Goal: Task Accomplishment & Management: Complete application form

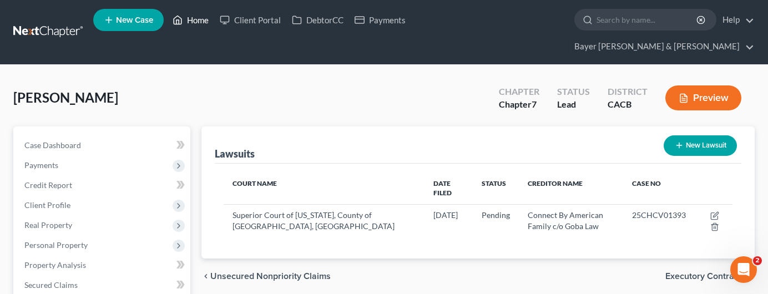
click at [200, 22] on link "Home" at bounding box center [190, 20] width 47 height 20
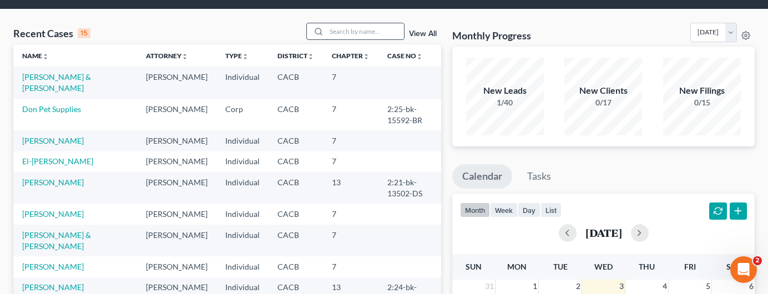
click at [374, 23] on input "search" at bounding box center [365, 31] width 78 height 16
type input "[PERSON_NAME]"
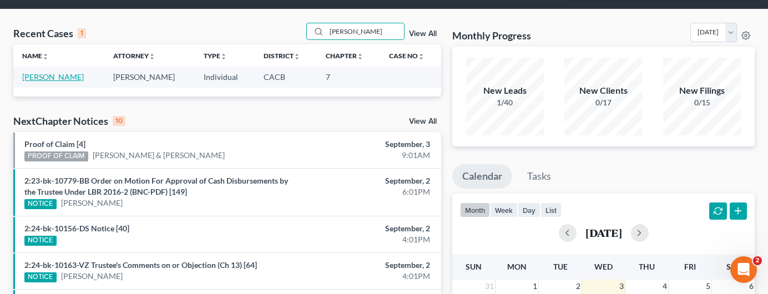
click at [51, 72] on link "[PERSON_NAME]" at bounding box center [53, 76] width 62 height 9
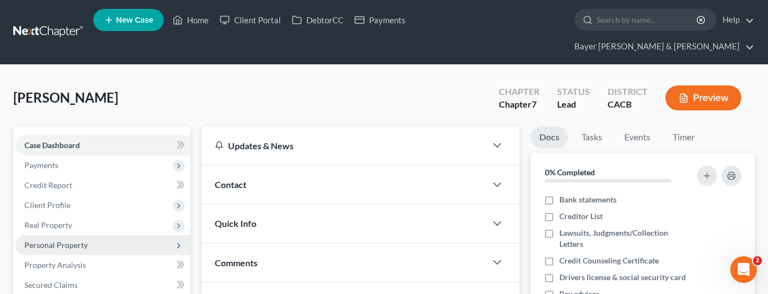
click at [80, 240] on span "Personal Property" at bounding box center [55, 244] width 63 height 9
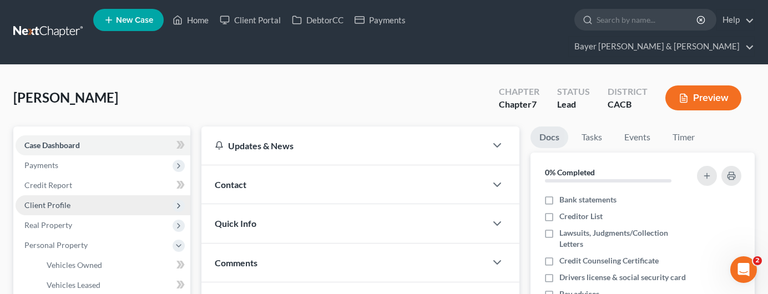
click at [92, 195] on span "Client Profile" at bounding box center [103, 205] width 175 height 20
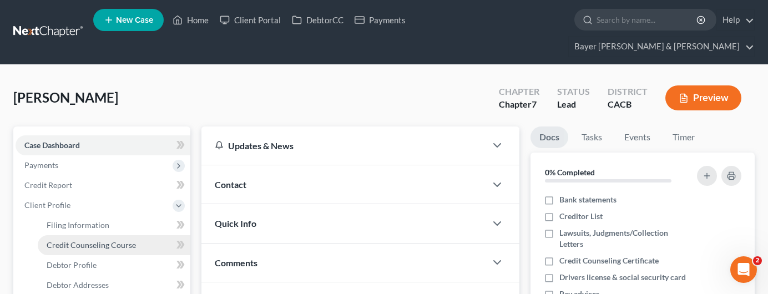
click at [90, 235] on link "Credit Counseling Course" at bounding box center [114, 245] width 153 height 20
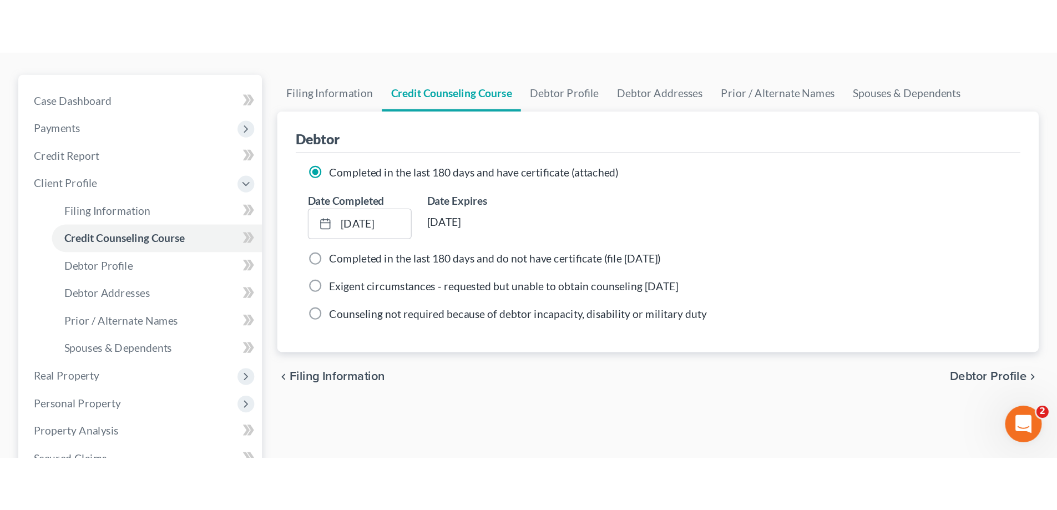
scroll to position [111, 0]
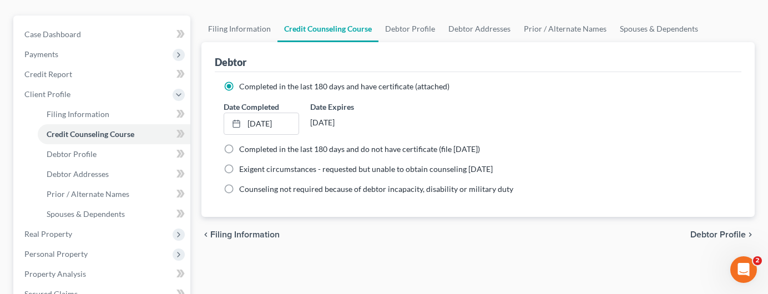
click at [404, 101] on div "Date Completed [DATE] close Date [DATE] Time 12:00 AM chevron_left [DATE] chevr…" at bounding box center [478, 118] width 520 height 34
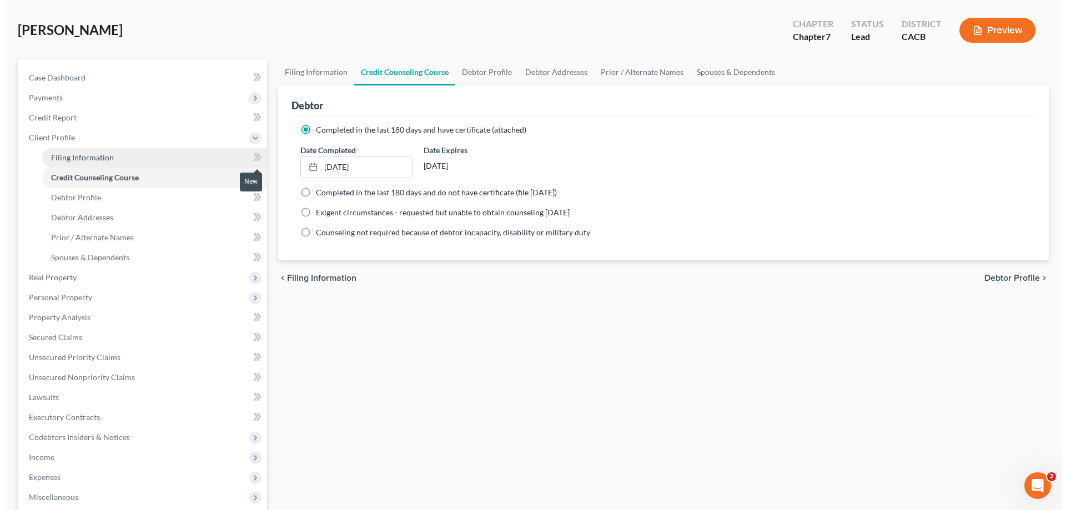
scroll to position [0, 0]
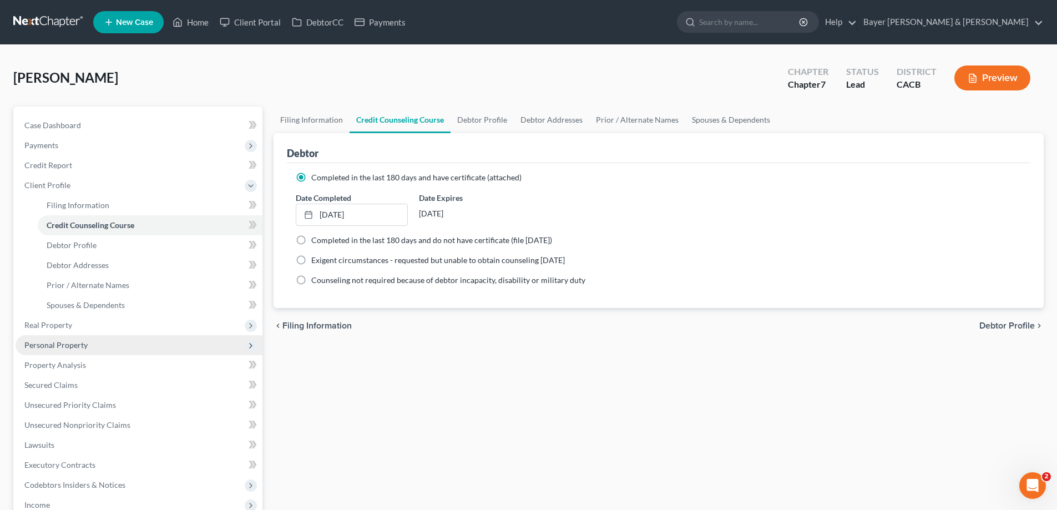
click at [68, 294] on span "Personal Property" at bounding box center [139, 345] width 247 height 20
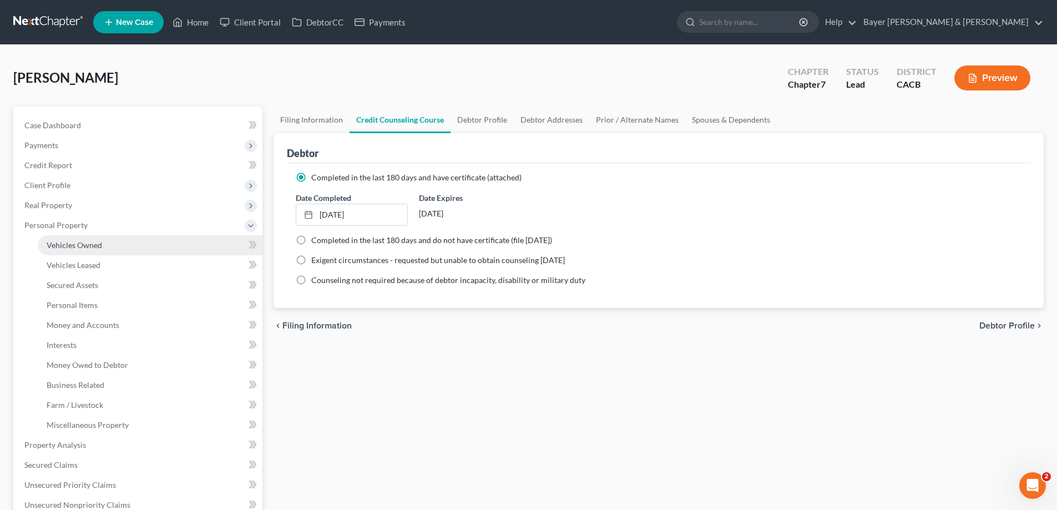
click at [112, 253] on link "Vehicles Owned" at bounding box center [150, 245] width 225 height 20
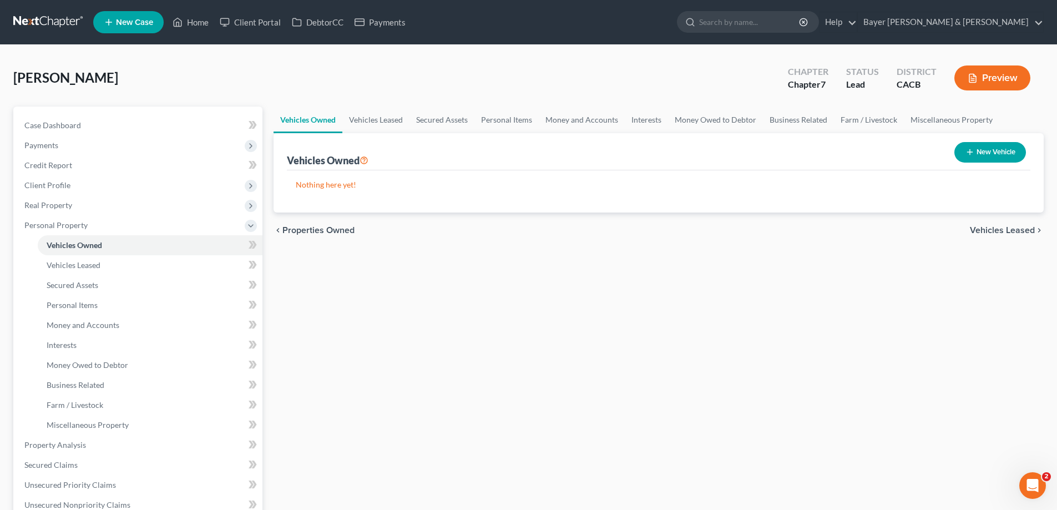
click at [768, 155] on icon "button" at bounding box center [970, 152] width 9 height 9
select select "0"
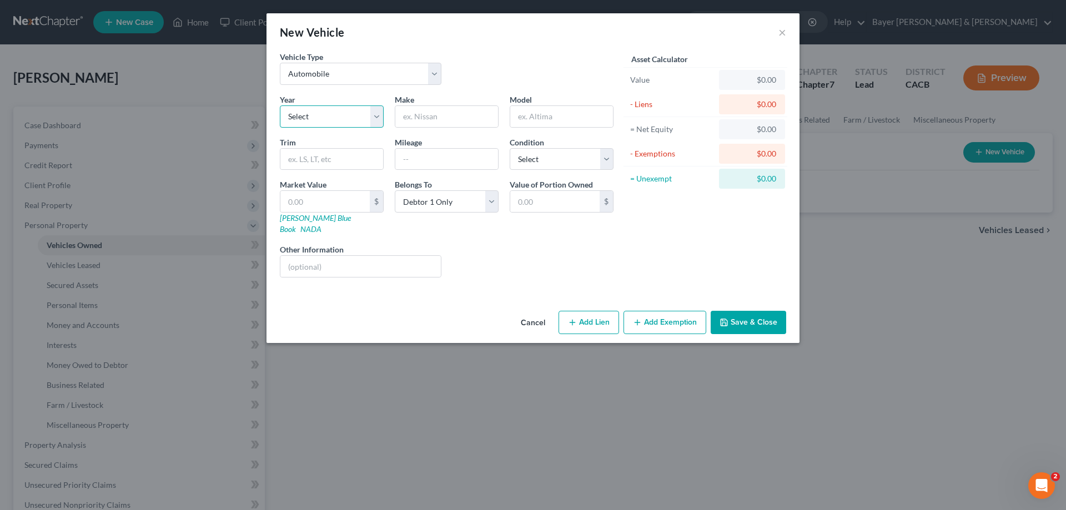
click at [344, 115] on select "Select 2026 2025 2024 2023 2022 2021 2020 2019 2018 2017 2016 2015 2014 2013 20…" at bounding box center [332, 116] width 104 height 22
select select "21"
click at [280, 105] on select "Select 2026 2025 2024 2023 2022 2021 2020 2019 2018 2017 2016 2015 2014 2013 20…" at bounding box center [332, 116] width 104 height 22
click at [455, 115] on input "text" at bounding box center [446, 116] width 103 height 21
type input "Audi"
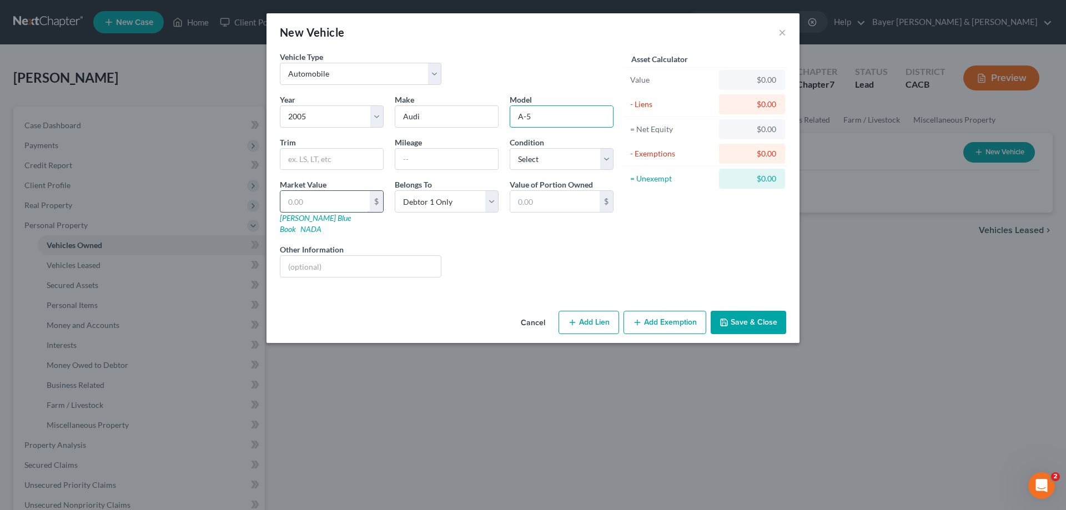
type input "A-5"
click at [322, 200] on input "text" at bounding box center [324, 201] width 89 height 21
type input "2"
type input "2.00"
type input "3"
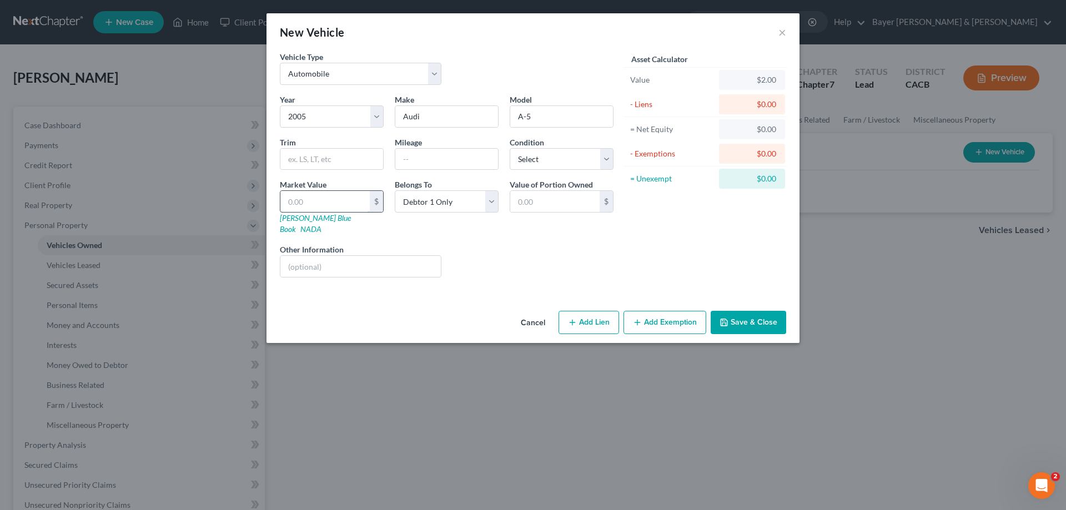
type input "3.00"
type input "30"
type input "30.00"
type input "300"
type input "300.00"
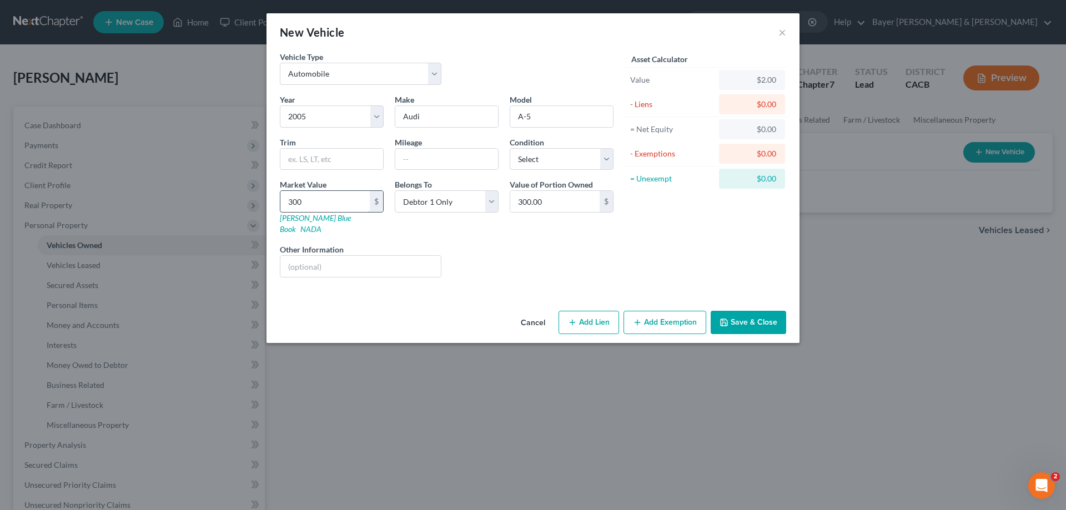
type input "3000"
type input "3,000.00"
click at [653, 294] on button "Add Exemption" at bounding box center [664, 322] width 83 height 23
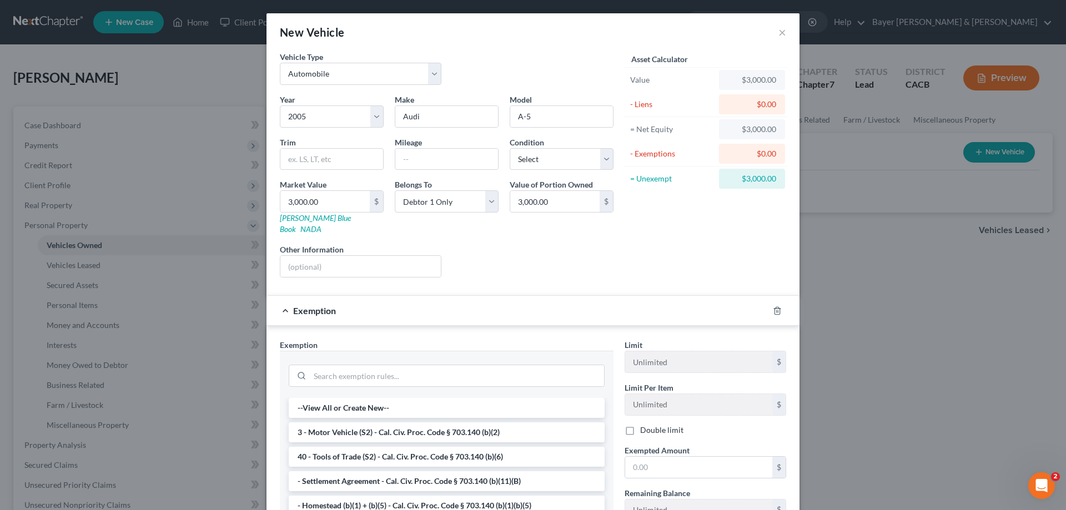
drag, startPoint x: 467, startPoint y: 417, endPoint x: 457, endPoint y: 414, distance: 10.0
click at [466, 294] on li "3 - Motor Vehicle (S2) - Cal. Civ. Proc. Code § 703.140 (b)(2)" at bounding box center [447, 432] width 316 height 20
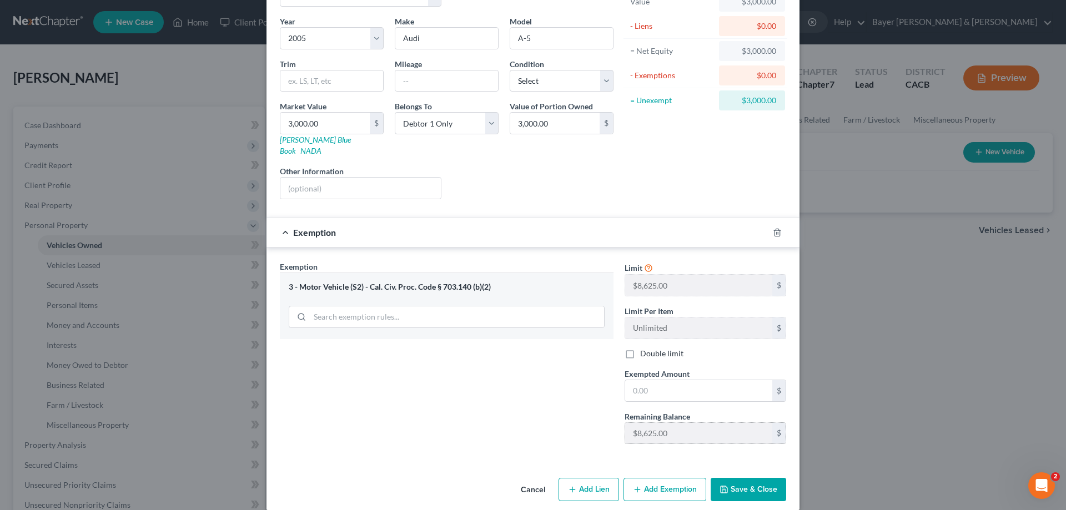
scroll to position [80, 0]
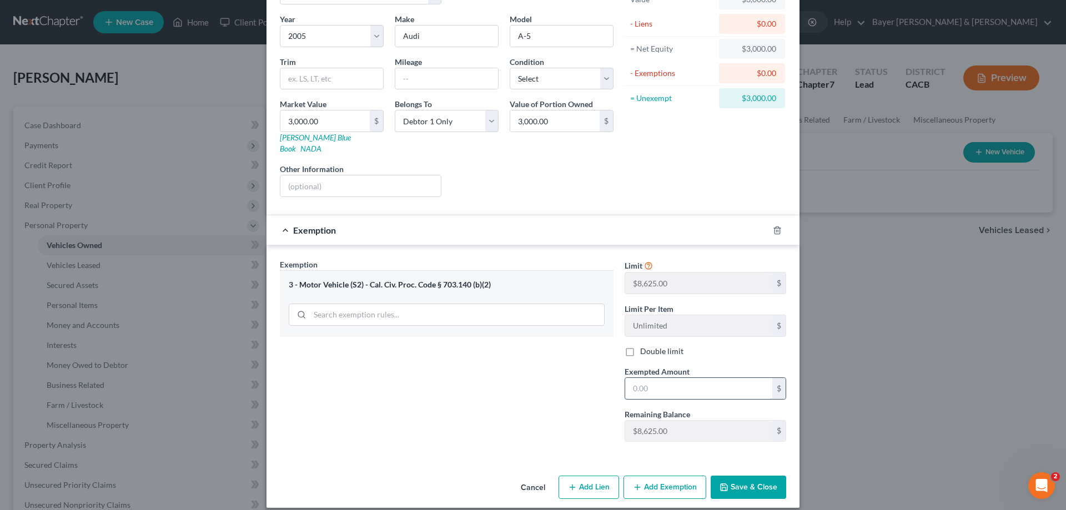
click at [652, 294] on input "text" at bounding box center [698, 388] width 147 height 21
type input "3,000.00"
type input "8,625.00"
click at [750, 294] on button "Save & Close" at bounding box center [747, 487] width 75 height 23
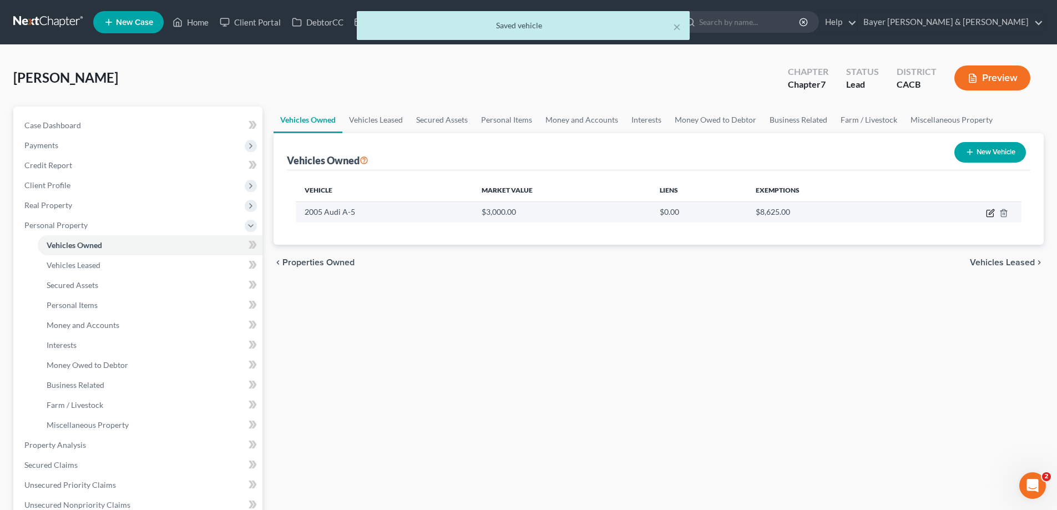
click at [768, 211] on icon "button" at bounding box center [990, 213] width 7 height 7
select select "0"
select select "21"
select select "0"
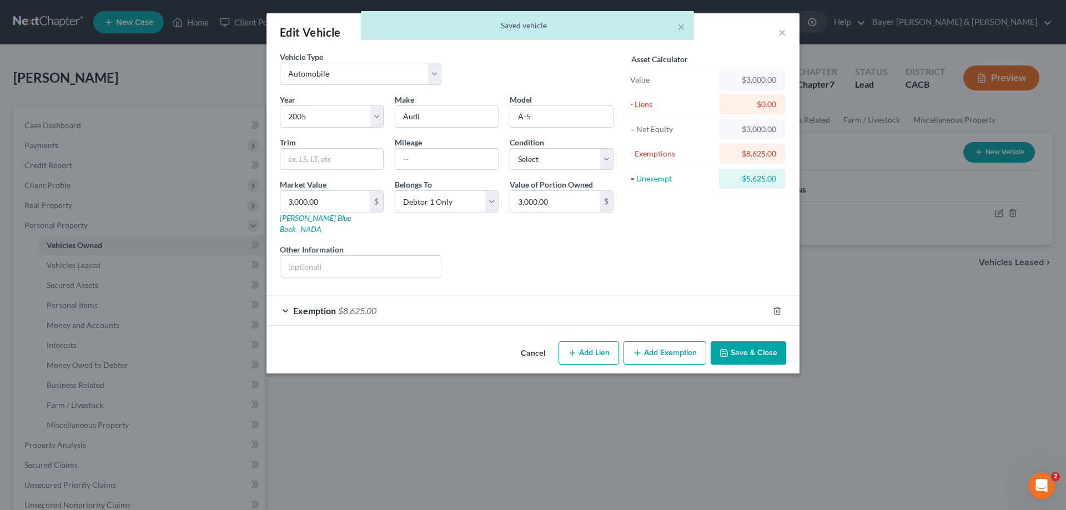
click at [644, 294] on div "Exemption $8,625.00" at bounding box center [517, 310] width 502 height 29
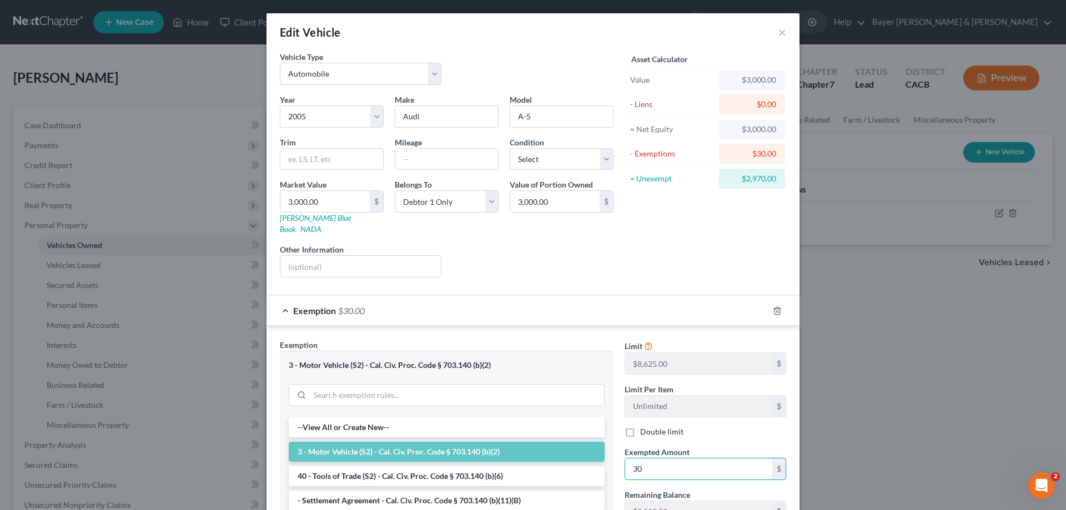
type input "3"
type input "8,625.00"
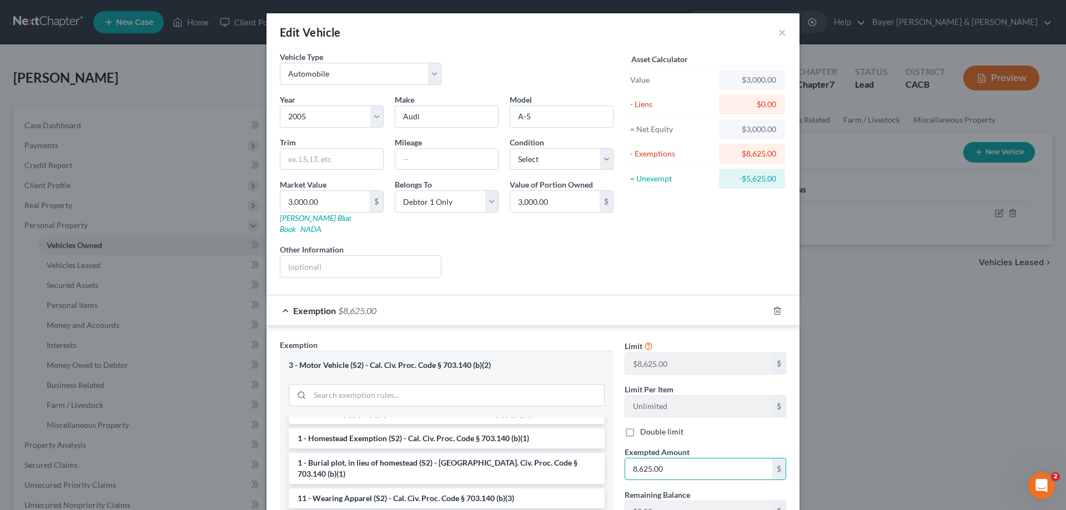
scroll to position [111, 0]
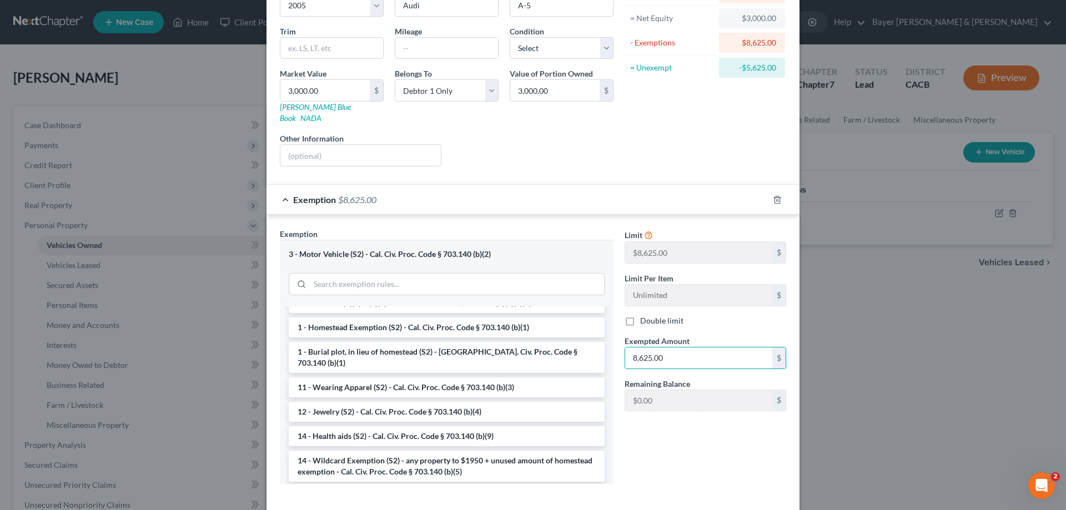
click at [712, 294] on div "Limit $8,625.00 $ Limit Per Item Unlimited $ Double limit Exempted Amount * 8,6…" at bounding box center [705, 360] width 173 height 264
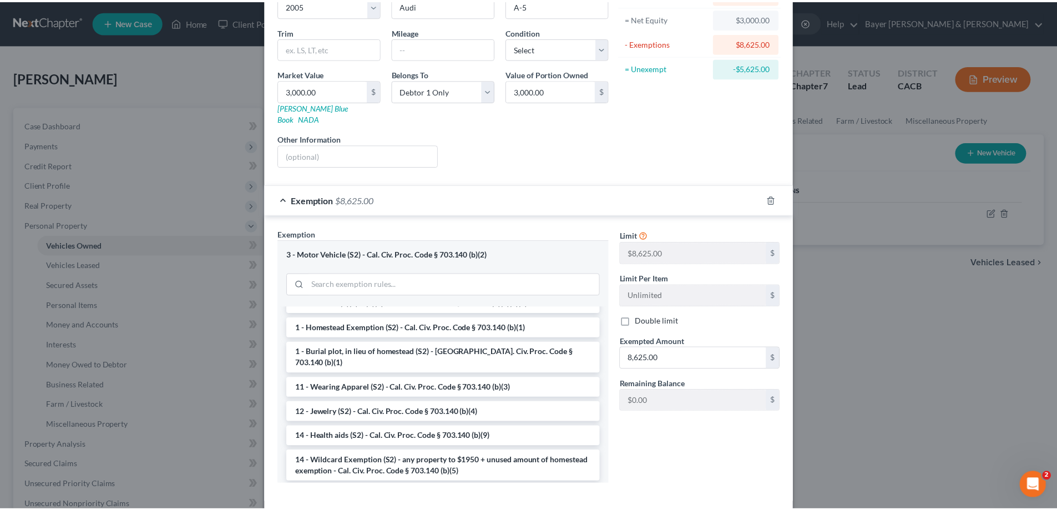
scroll to position [153, 0]
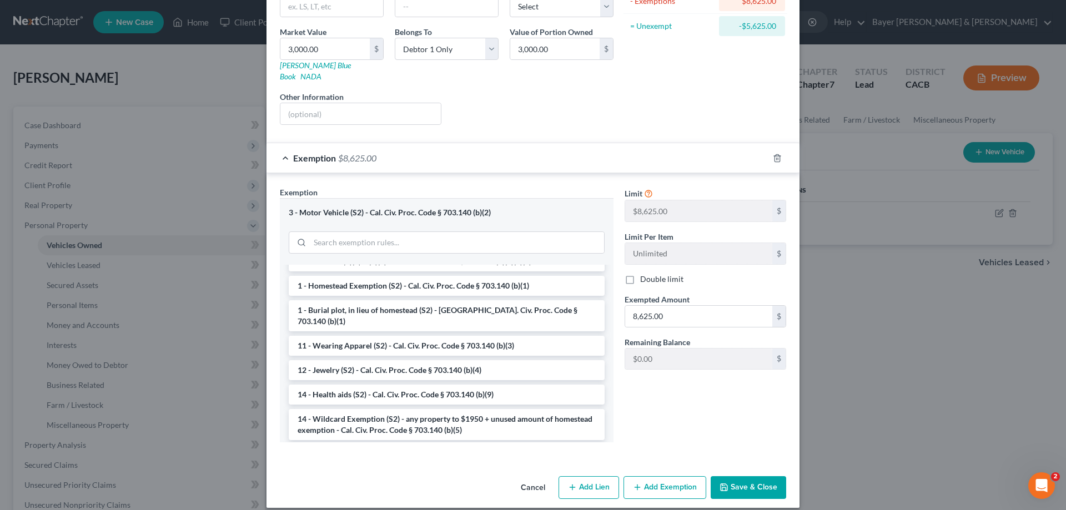
drag, startPoint x: 741, startPoint y: 477, endPoint x: 726, endPoint y: 472, distance: 15.3
click at [741, 294] on button "Save & Close" at bounding box center [747, 487] width 75 height 23
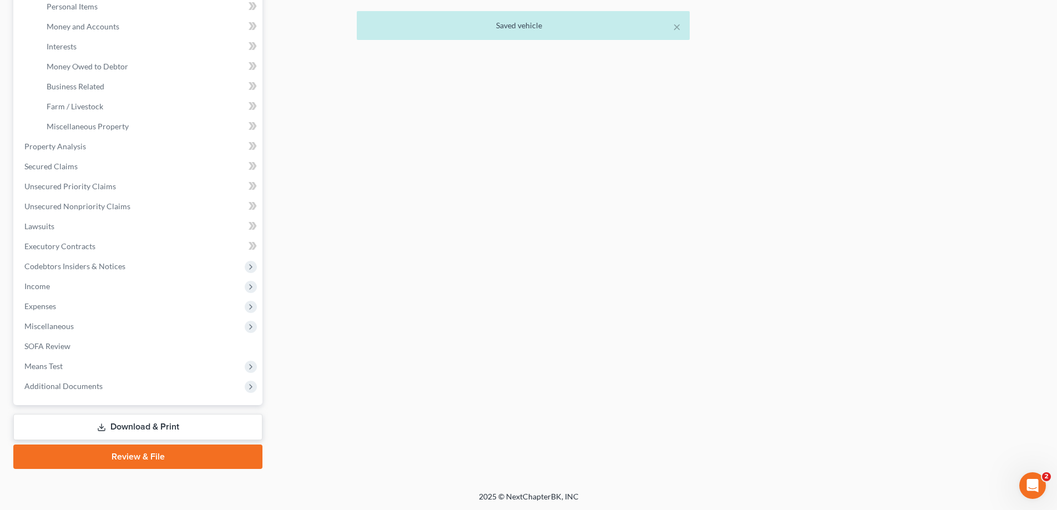
scroll to position [300, 0]
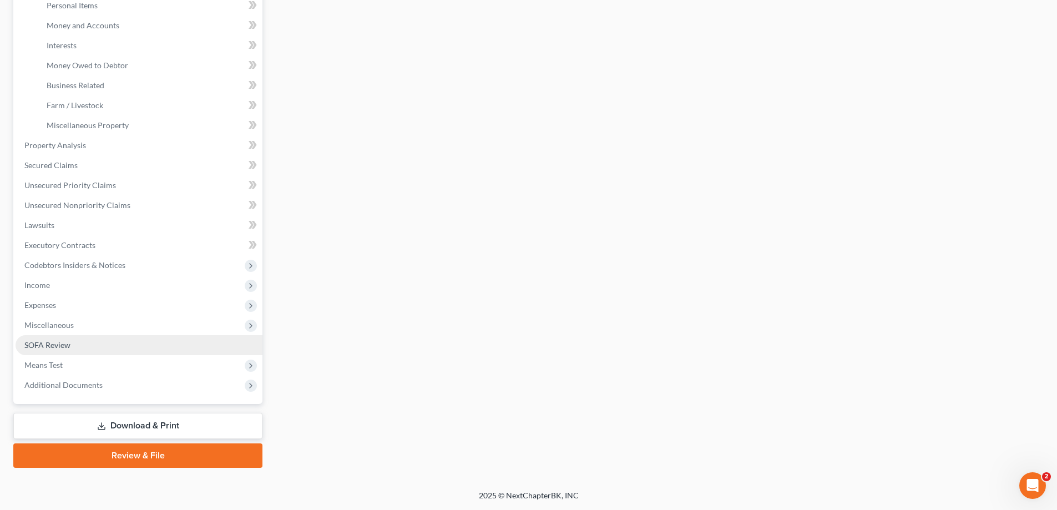
click at [110, 294] on link "SOFA Review" at bounding box center [139, 345] width 247 height 20
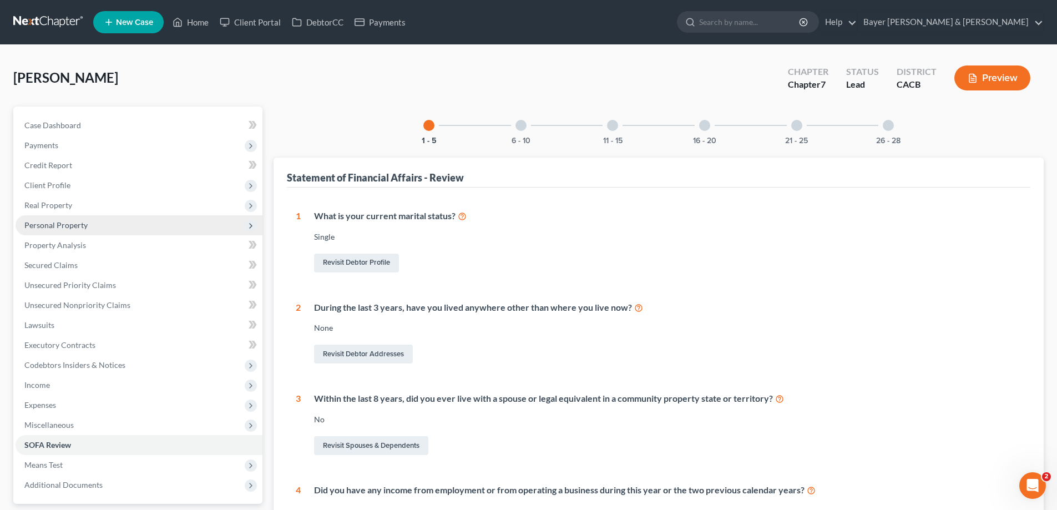
click at [124, 225] on span "Personal Property" at bounding box center [139, 225] width 247 height 20
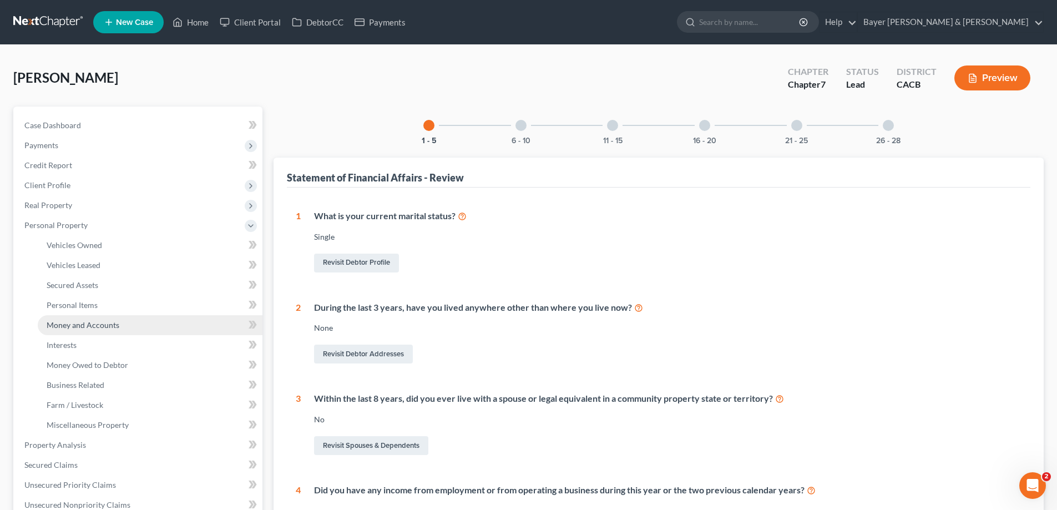
click at [116, 294] on link "Money and Accounts" at bounding box center [150, 325] width 225 height 20
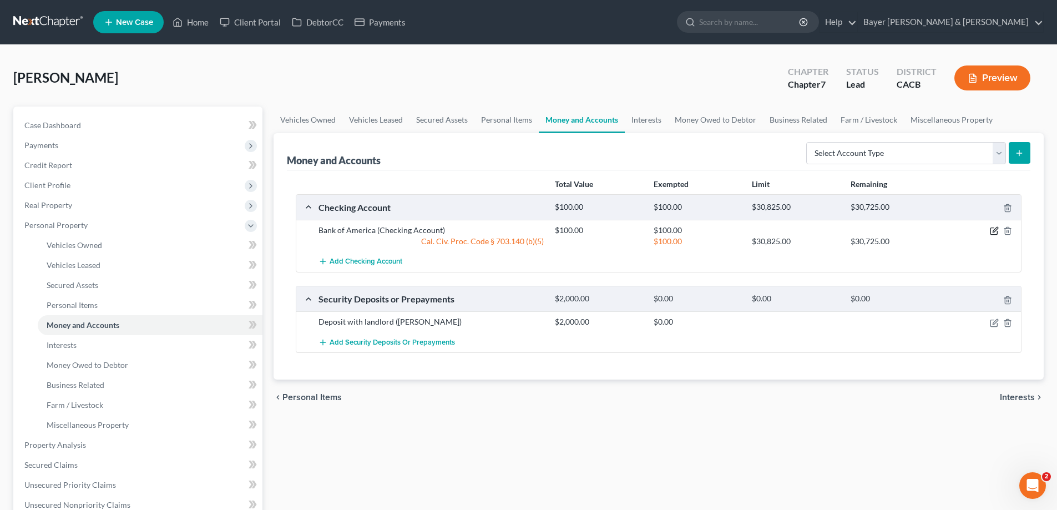
click at [768, 230] on icon "button" at bounding box center [994, 230] width 9 height 9
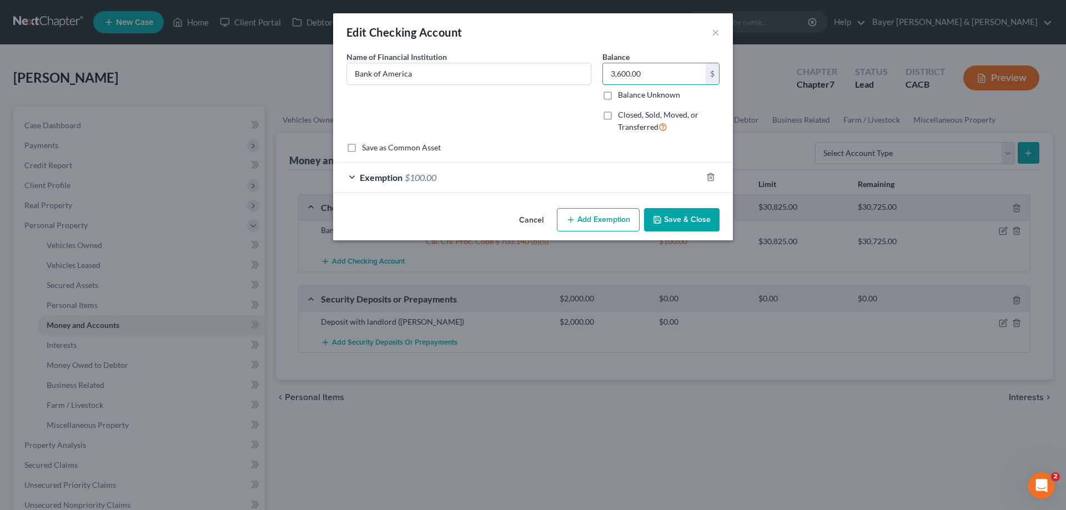
type input "3,600.00"
click at [472, 166] on div "Exemption $100.00" at bounding box center [517, 177] width 368 height 29
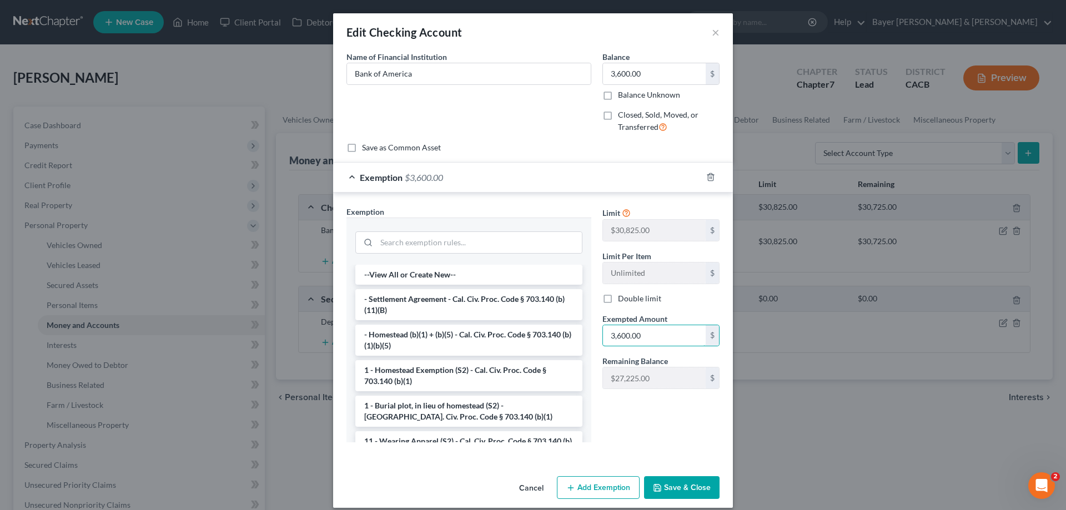
type input "3,600.00"
click at [681, 294] on button "Save & Close" at bounding box center [681, 487] width 75 height 23
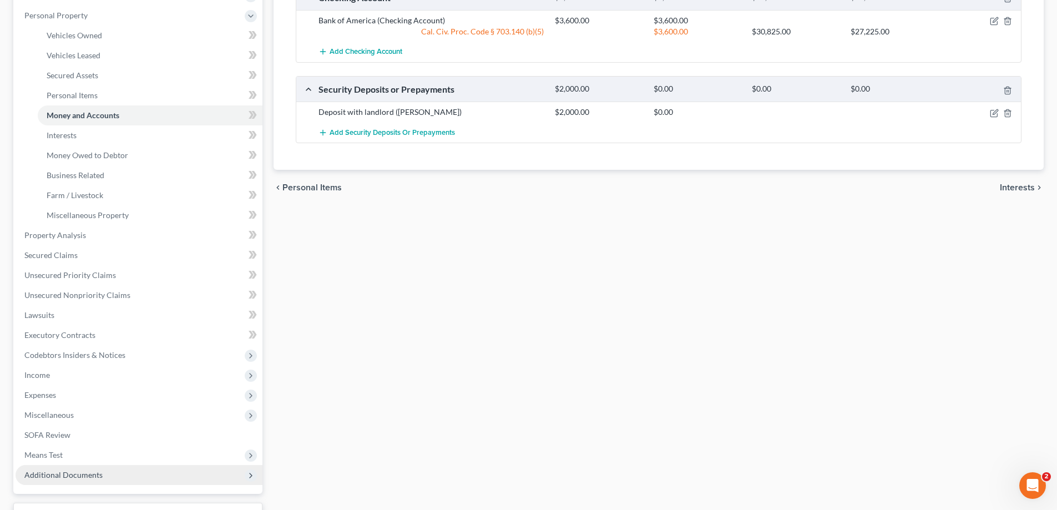
scroll to position [277, 0]
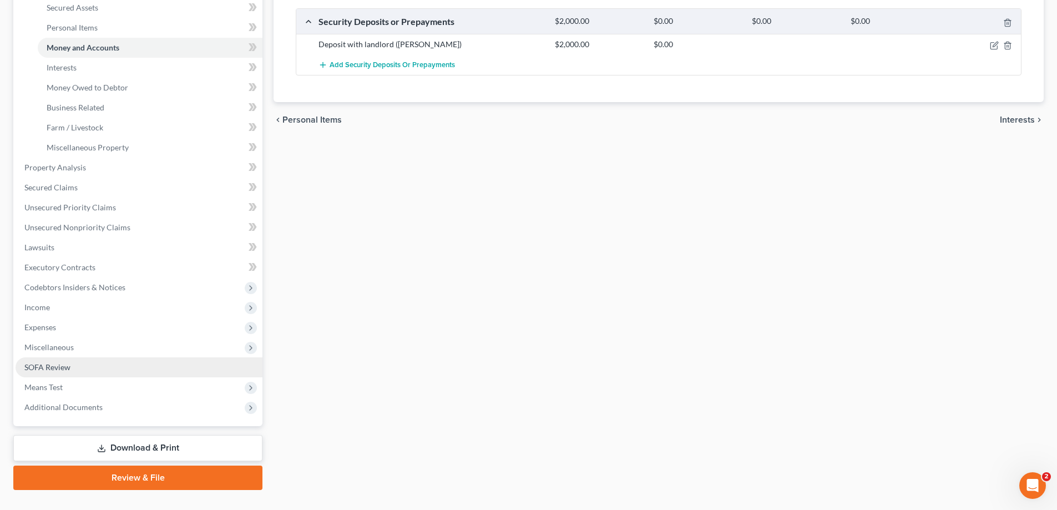
click at [114, 294] on link "SOFA Review" at bounding box center [139, 367] width 247 height 20
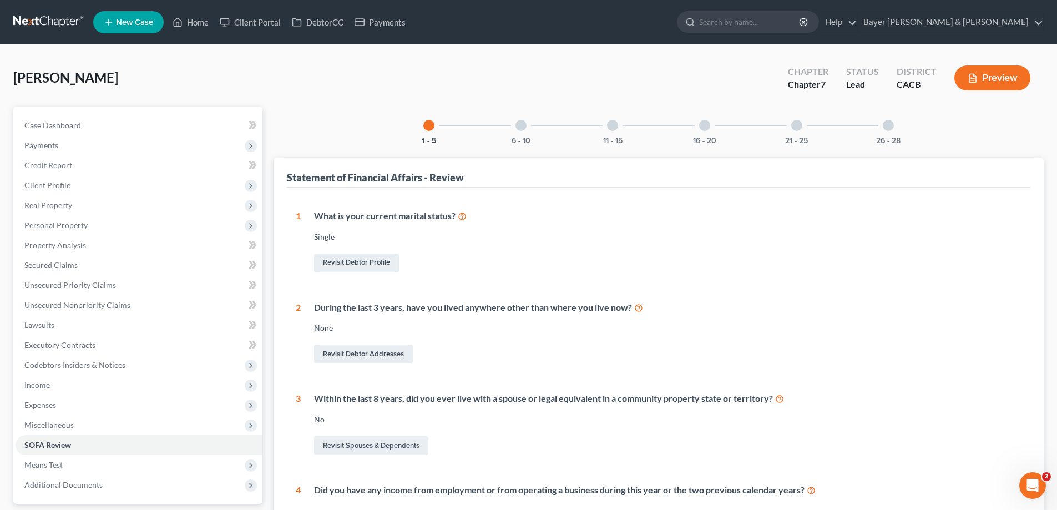
click at [768, 127] on div at bounding box center [888, 125] width 11 height 11
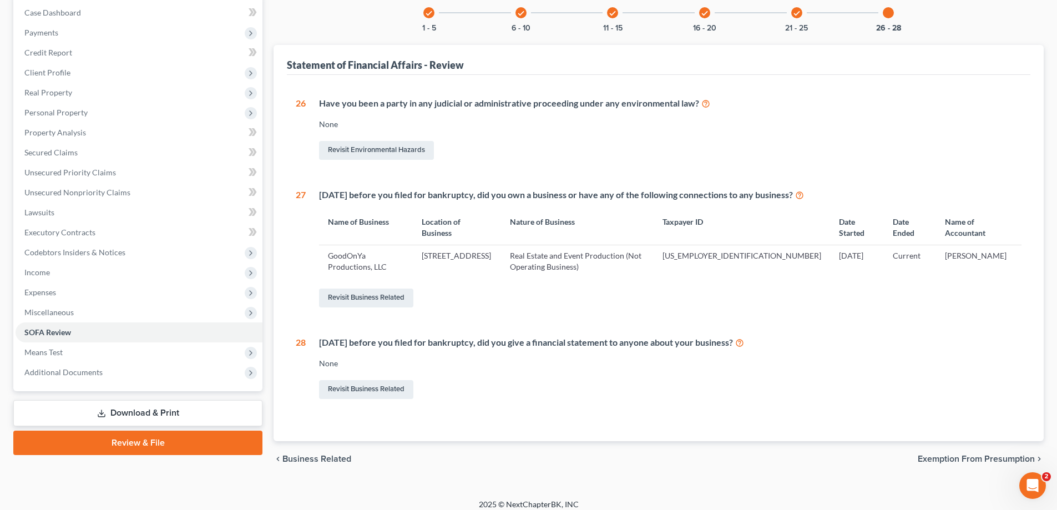
scroll to position [122, 0]
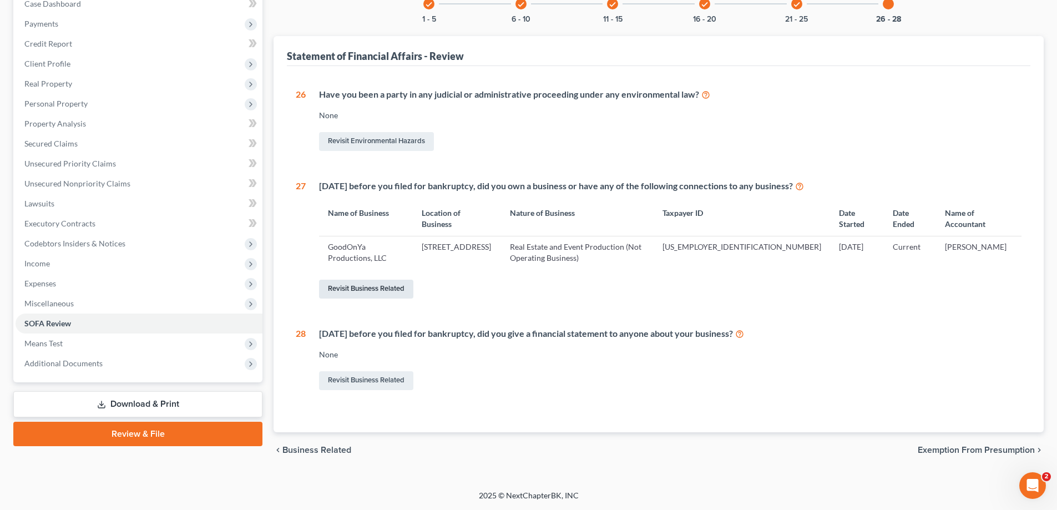
click at [374, 293] on link "Revisit Business Related" at bounding box center [366, 289] width 94 height 19
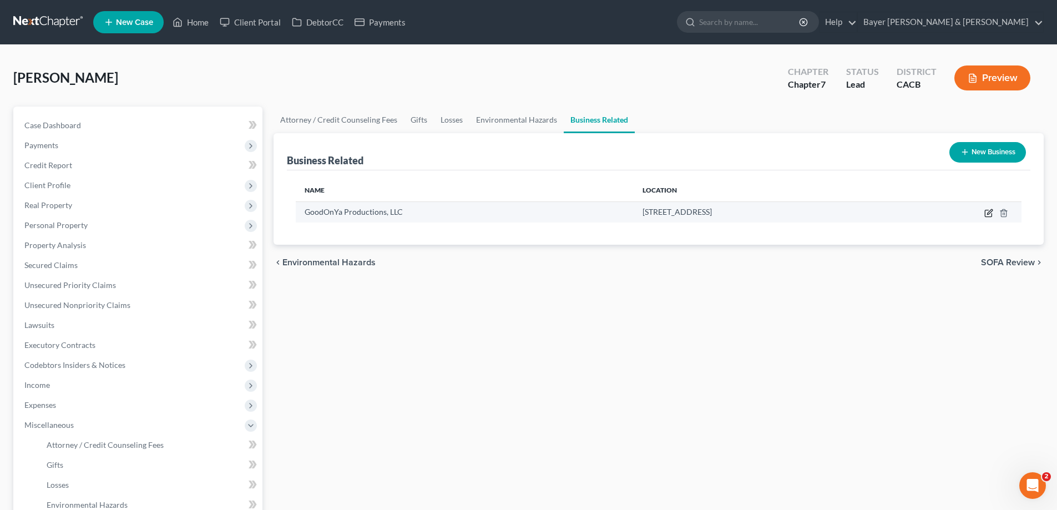
click at [768, 211] on icon "button" at bounding box center [989, 213] width 9 height 9
select select "member"
select select "4"
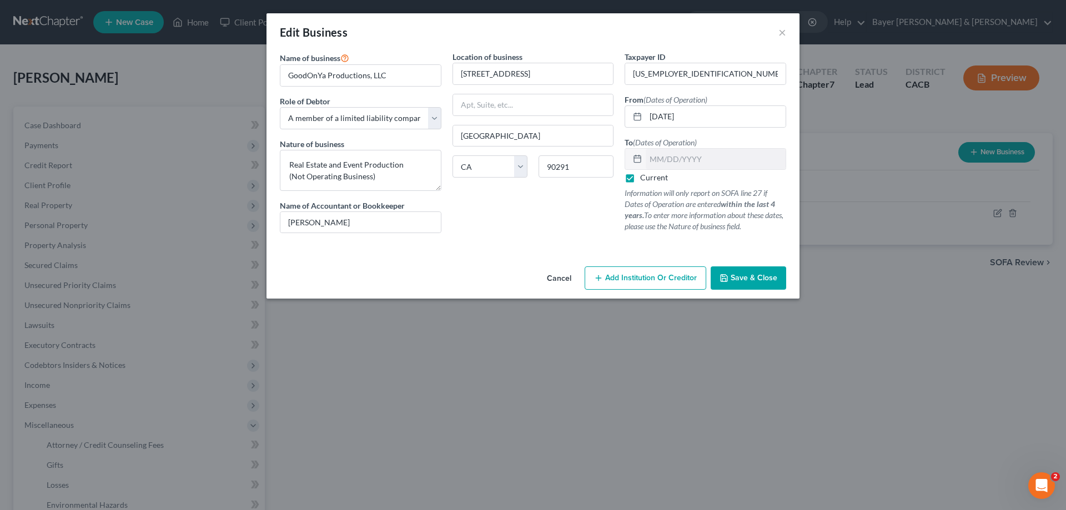
click at [640, 176] on label "Current" at bounding box center [654, 177] width 28 height 11
click at [644, 176] on input "Current" at bounding box center [647, 175] width 7 height 7
checkbox input "false"
click at [675, 159] on input "text" at bounding box center [715, 159] width 140 height 21
type input "[DATE]"
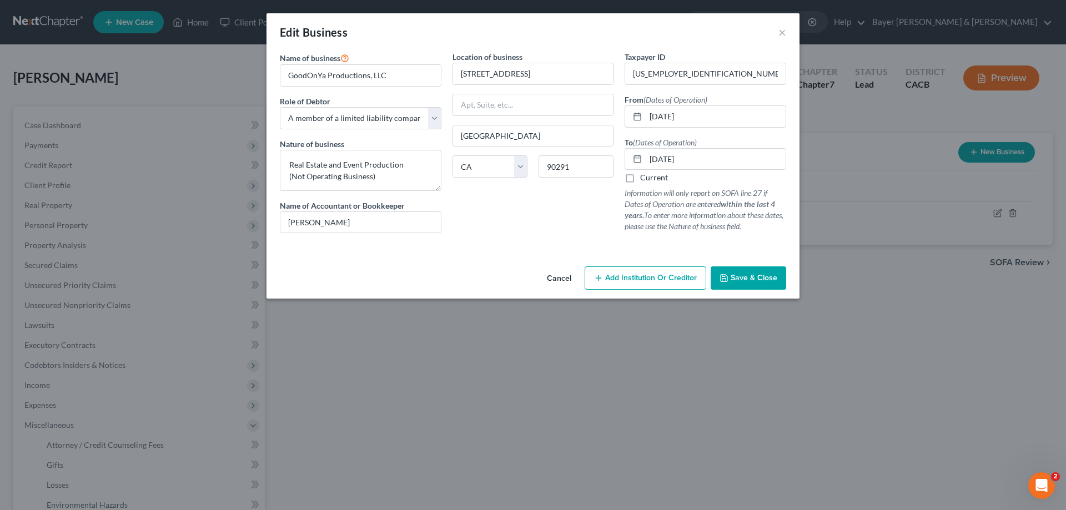
click at [753, 281] on span "Save & Close" at bounding box center [753, 277] width 47 height 9
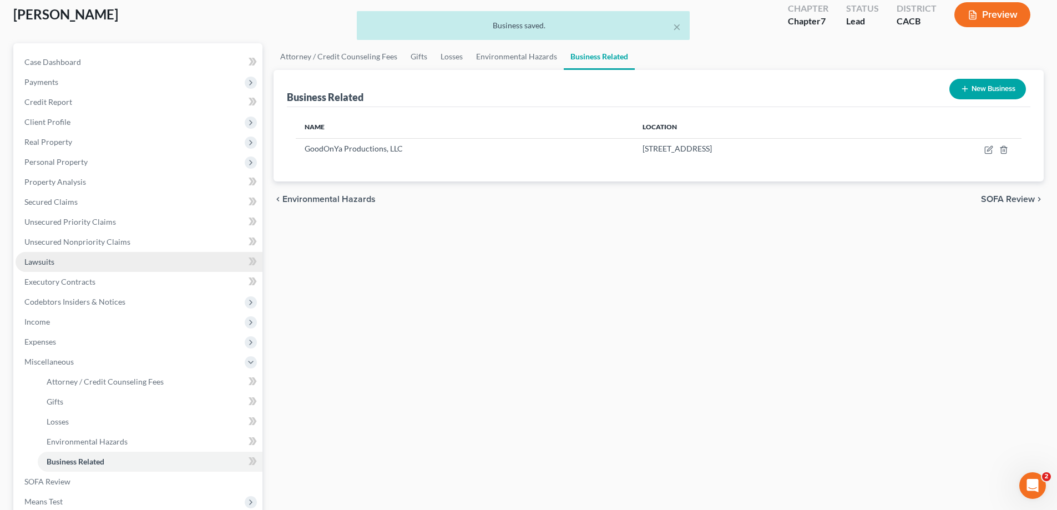
scroll to position [166, 0]
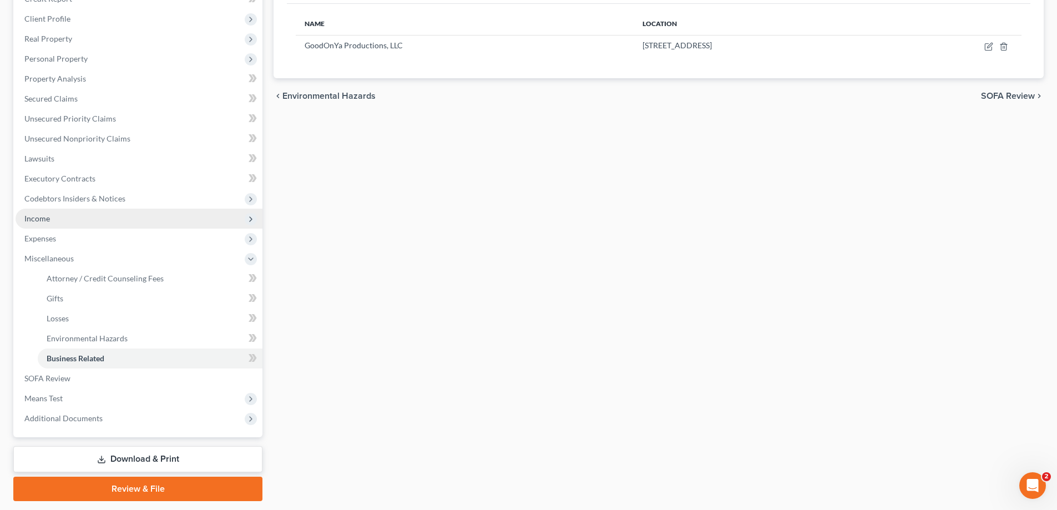
click at [178, 220] on span "Income" at bounding box center [139, 219] width 247 height 20
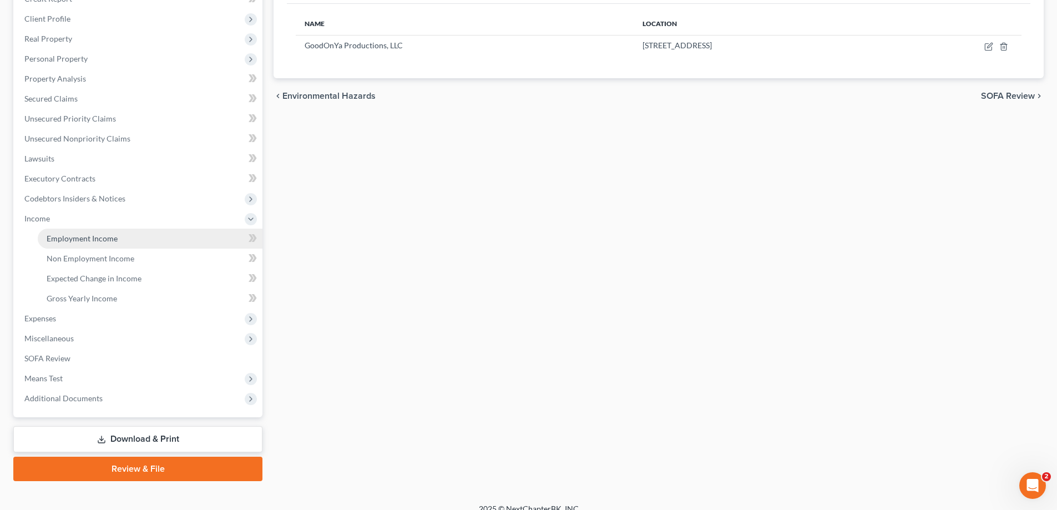
click at [149, 239] on link "Employment Income" at bounding box center [150, 239] width 225 height 20
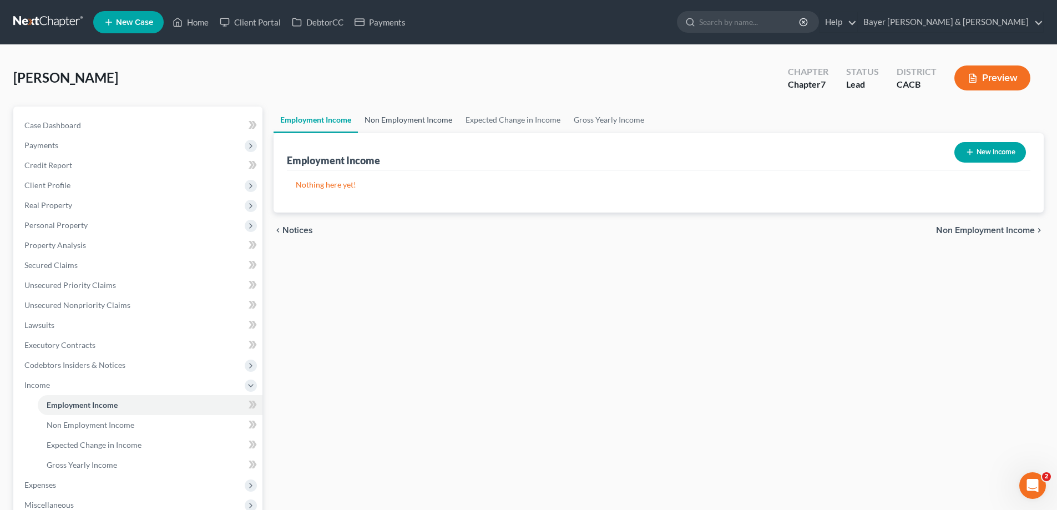
click at [407, 124] on link "Non Employment Income" at bounding box center [408, 120] width 101 height 27
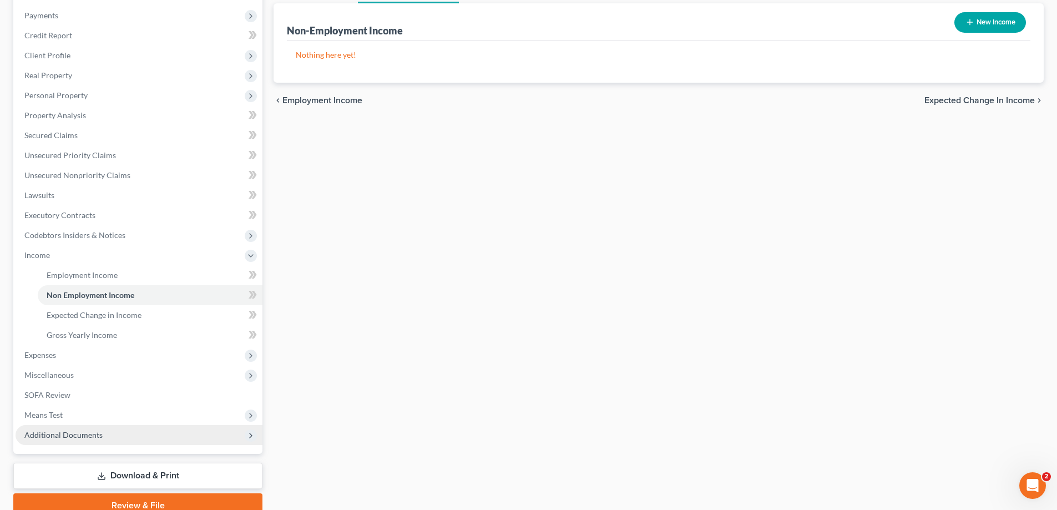
scroll to position [166, 0]
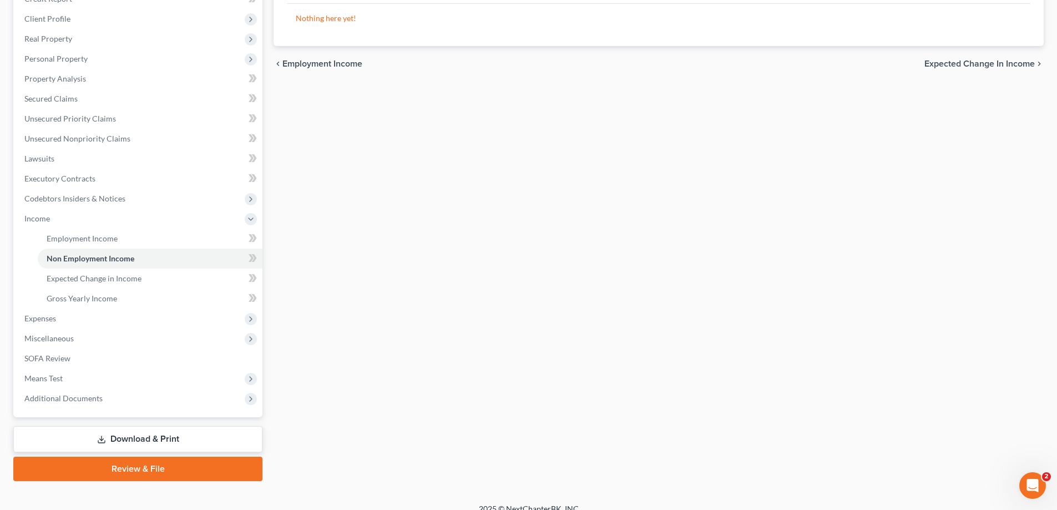
click at [155, 294] on link "Download & Print" at bounding box center [137, 439] width 249 height 26
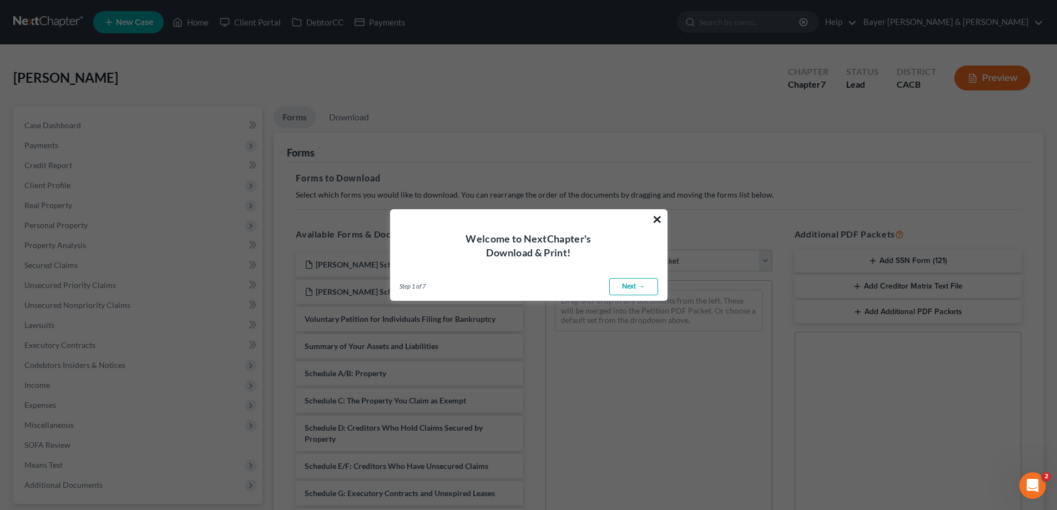
click at [653, 218] on button "×" at bounding box center [657, 219] width 11 height 18
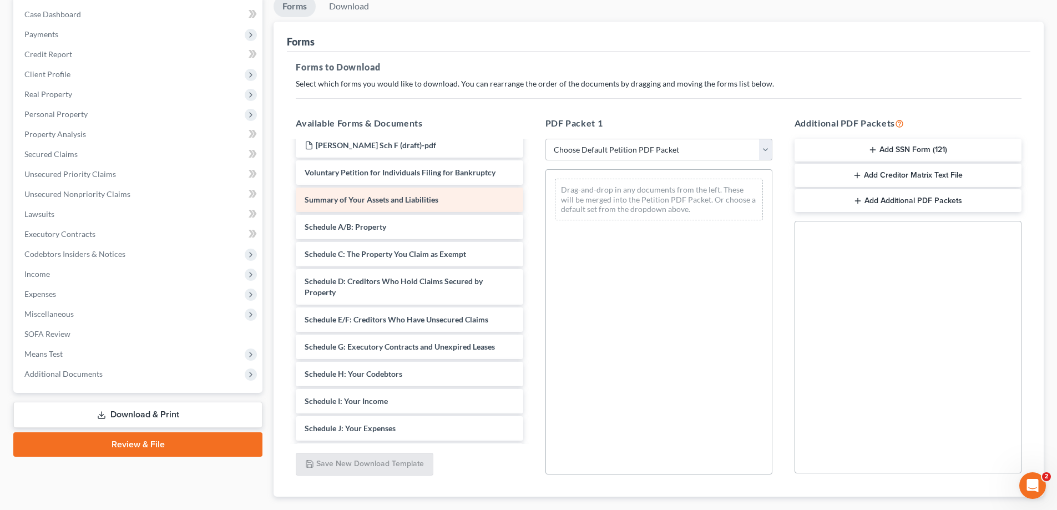
scroll to position [55, 0]
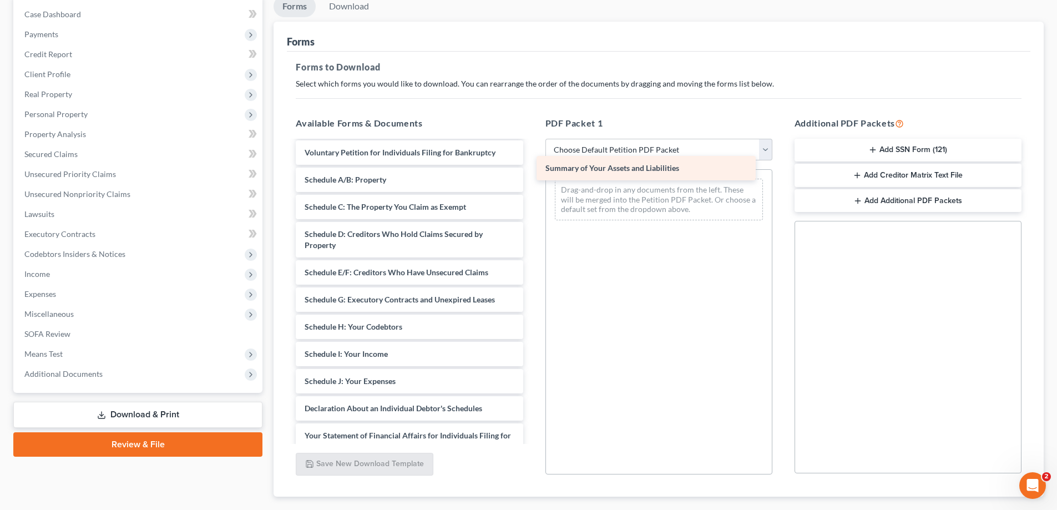
drag, startPoint x: 430, startPoint y: 183, endPoint x: 670, endPoint y: 171, distance: 241.1
click at [532, 171] on div "Summary of Your Assets and Liabilities [PERSON_NAME] Sch D (draft)-pdf [PERSON_…" at bounding box center [409, 365] width 245 height 558
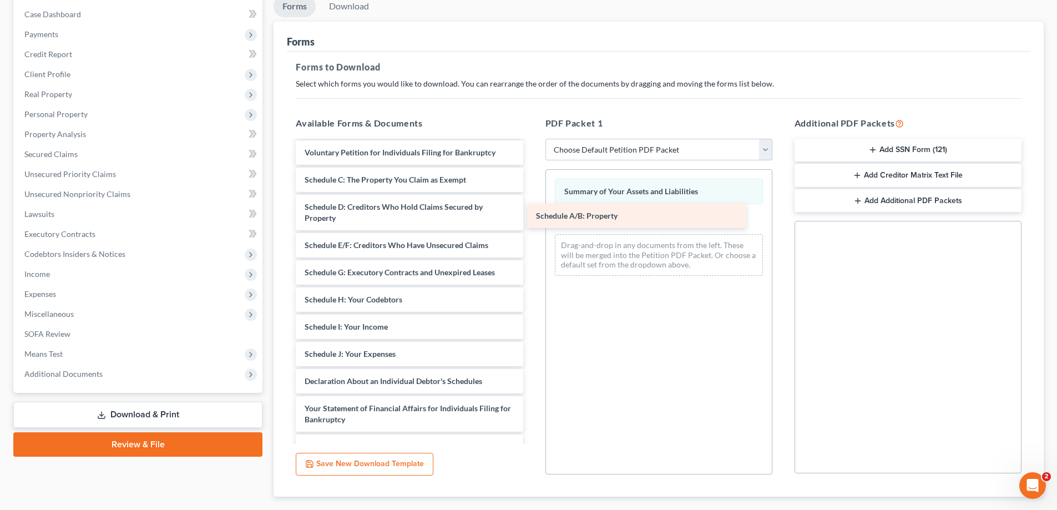
drag, startPoint x: 461, startPoint y: 184, endPoint x: 720, endPoint y: 217, distance: 260.7
click at [532, 217] on div "Schedule A/B: Property [PERSON_NAME] Sch D (draft)-pdf [PERSON_NAME] Sch F (dra…" at bounding box center [409, 351] width 245 height 531
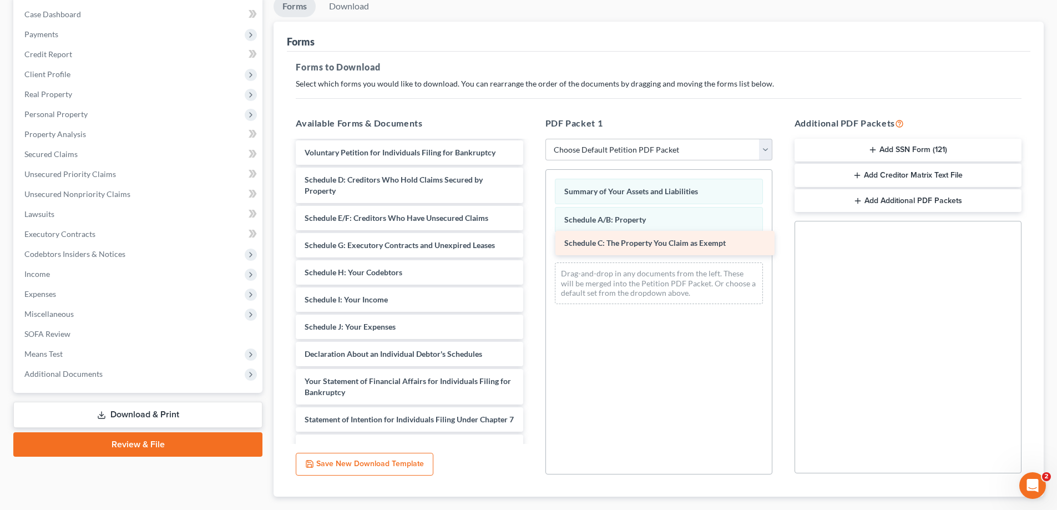
drag, startPoint x: 471, startPoint y: 186, endPoint x: 731, endPoint y: 250, distance: 267.3
click at [532, 250] on div "Schedule C: The Property You Claim as Exempt [PERSON_NAME] Sch D (draft)-pdf [P…" at bounding box center [409, 338] width 245 height 504
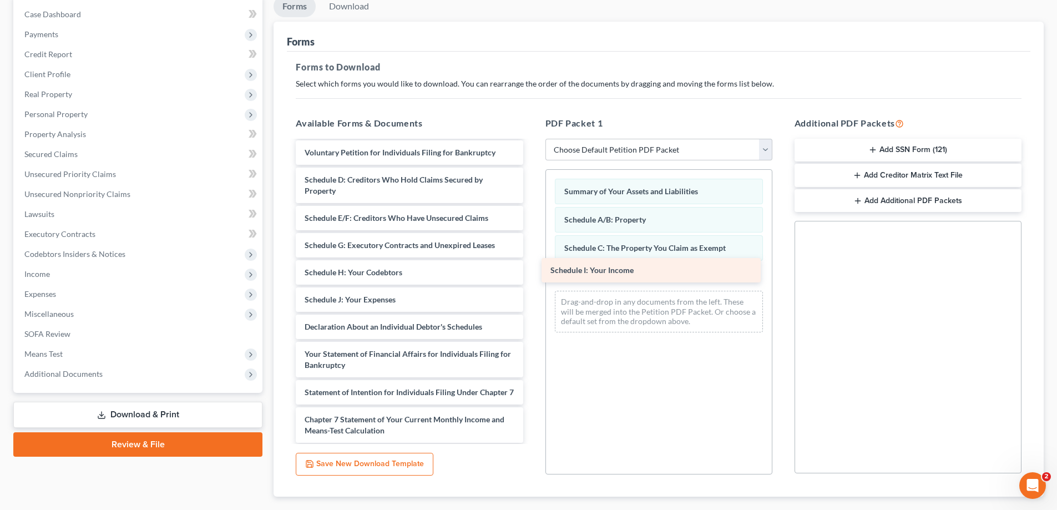
drag, startPoint x: 476, startPoint y: 305, endPoint x: 723, endPoint y: 275, distance: 248.7
click at [532, 275] on div "Schedule I: Your Income [PERSON_NAME] Sch D (draft)-pdf [PERSON_NAME] Sch F (dr…" at bounding box center [409, 324] width 245 height 477
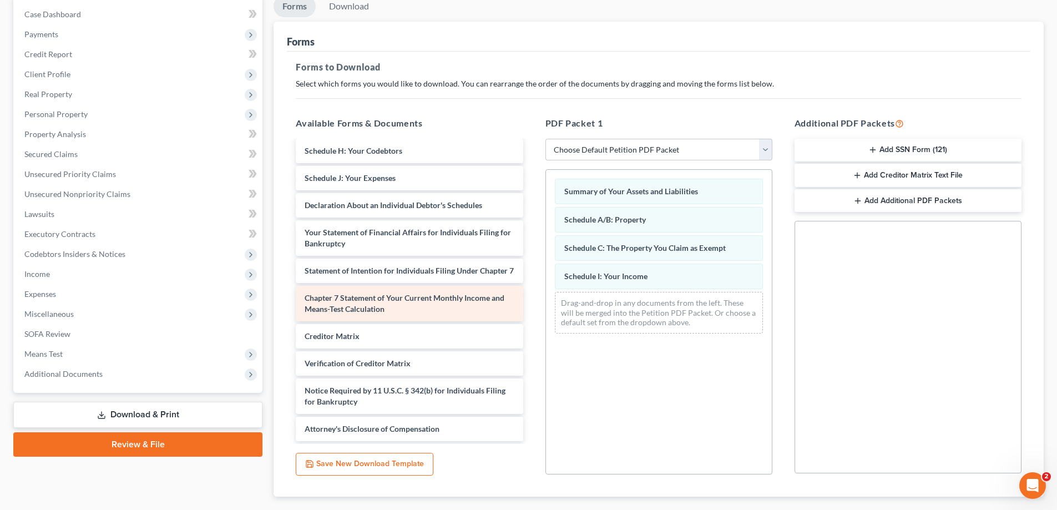
scroll to position [150, 0]
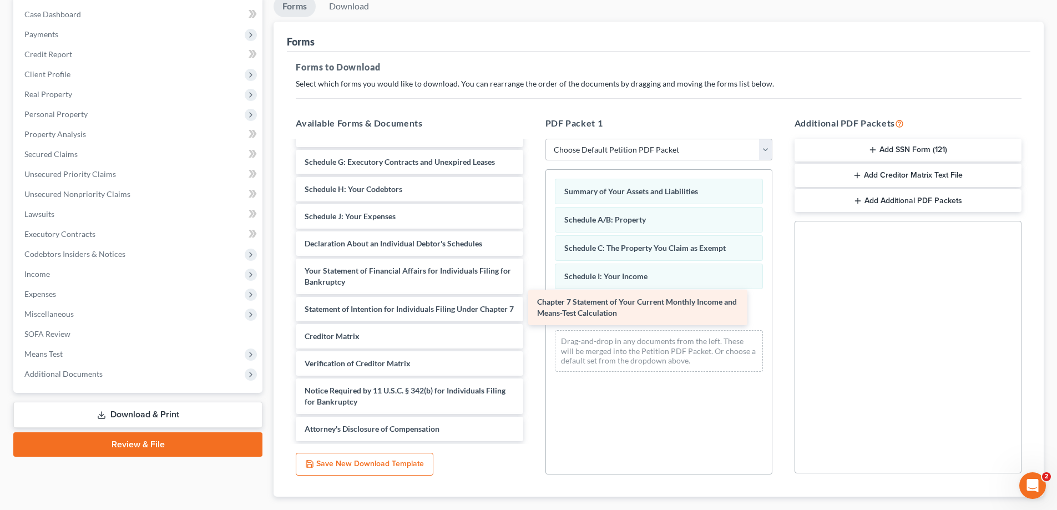
drag, startPoint x: 451, startPoint y: 307, endPoint x: 698, endPoint y: 310, distance: 247.5
click at [532, 294] on div "Chapter 7 Statement of Your Current Monthly Income and Means-Test Calculation […" at bounding box center [409, 222] width 245 height 438
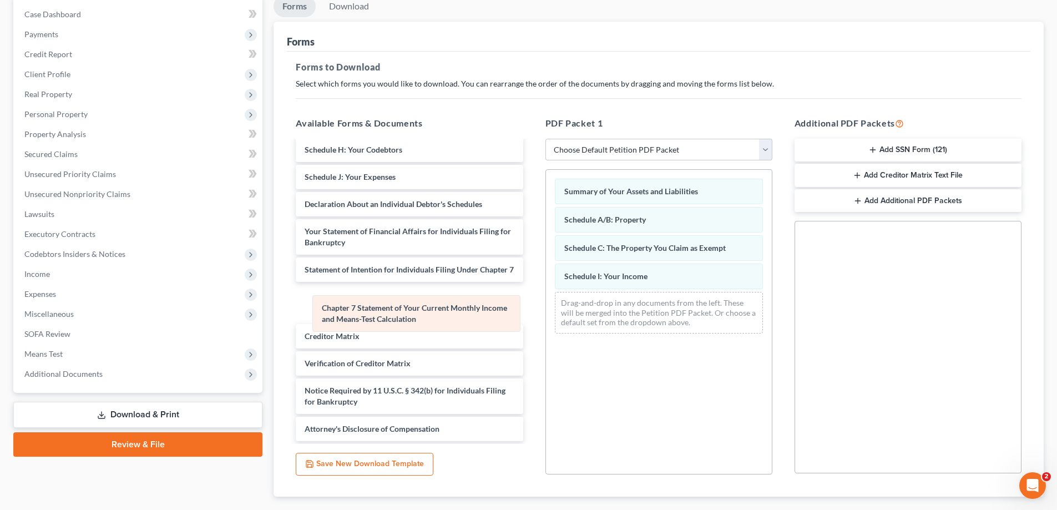
drag, startPoint x: 620, startPoint y: 310, endPoint x: 351, endPoint y: 301, distance: 269.3
click at [546, 294] on div "Chapter 7 Statement of Your Current Monthly Income and Means-Test Calculation S…" at bounding box center [659, 256] width 226 height 173
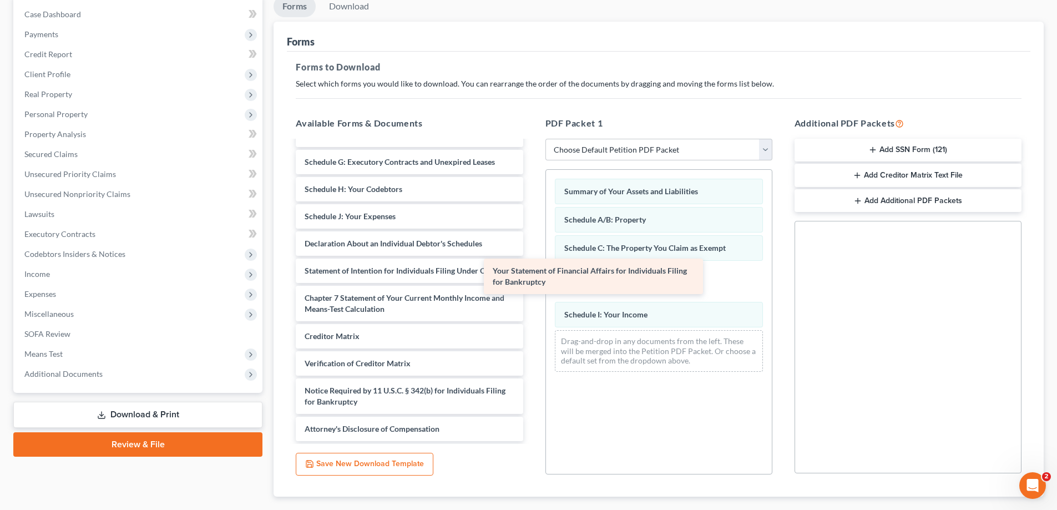
scroll to position [150, 0]
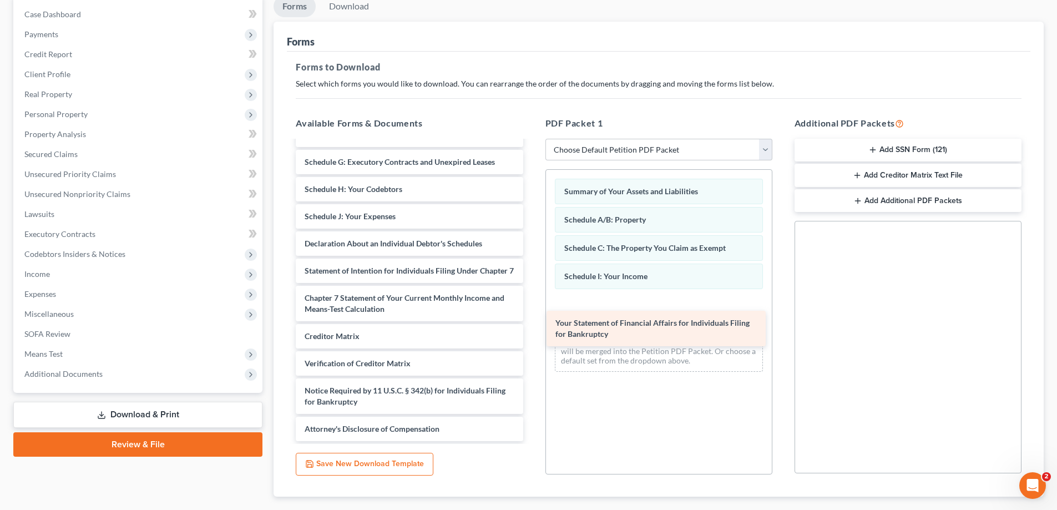
drag, startPoint x: 406, startPoint y: 228, endPoint x: 657, endPoint y: 329, distance: 270.6
click at [532, 294] on div "Your Statement of Financial Affairs for Individuals Filing for Bankruptcy [PERS…" at bounding box center [409, 222] width 245 height 438
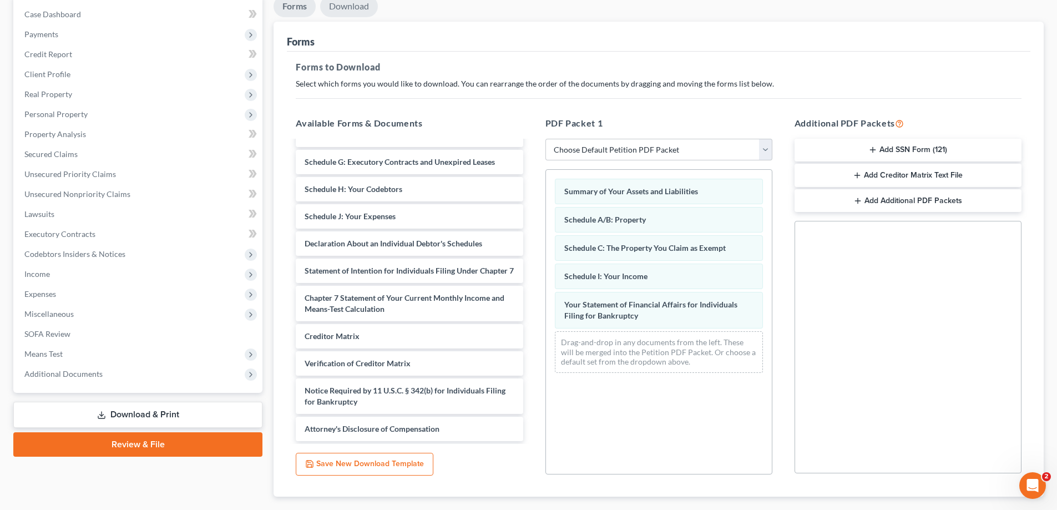
click at [349, 4] on link "Download" at bounding box center [349, 7] width 58 height 22
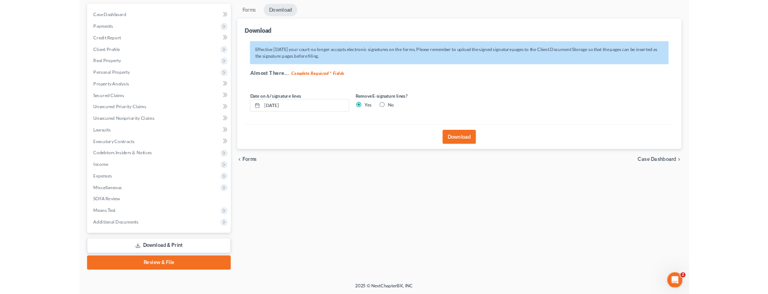
scroll to position [100, 0]
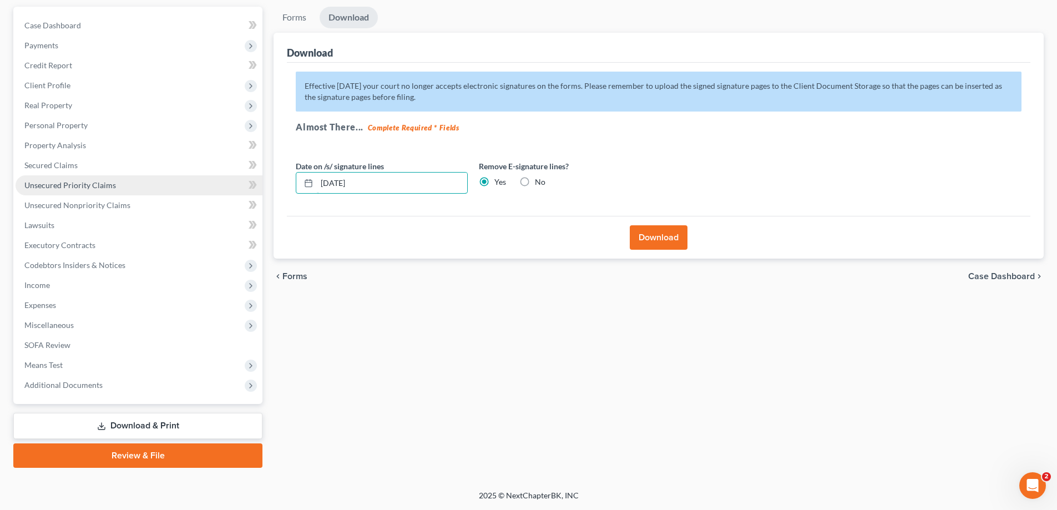
drag, startPoint x: 382, startPoint y: 183, endPoint x: 236, endPoint y: 191, distance: 146.2
click at [209, 167] on div "Petition Navigation Case Dashboard Payments Invoices Payments Payments Credit R…" at bounding box center [529, 237] width 1042 height 461
click at [658, 239] on button "Download" at bounding box center [659, 237] width 58 height 24
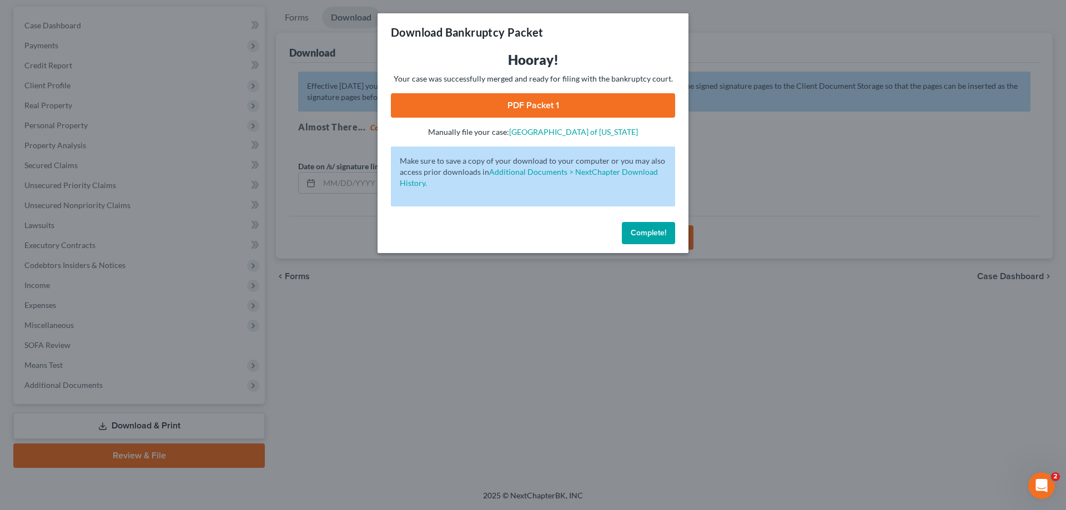
click at [561, 102] on link "PDF Packet 1" at bounding box center [533, 105] width 284 height 24
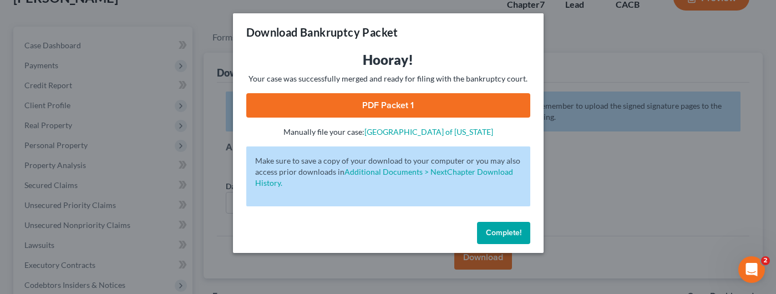
click at [486, 230] on span "Complete!" at bounding box center [504, 232] width 36 height 9
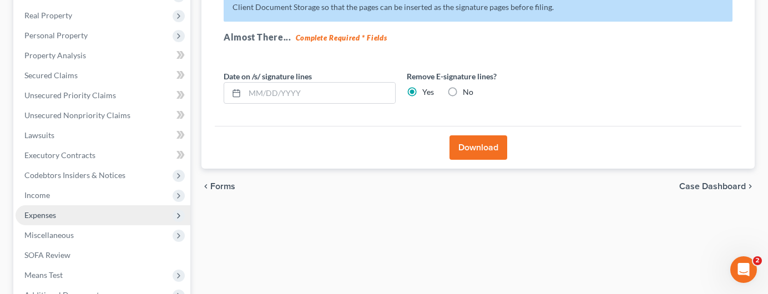
scroll to position [211, 0]
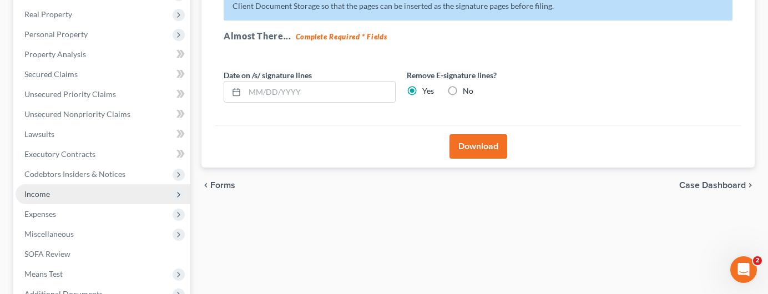
click at [95, 184] on span "Income" at bounding box center [103, 194] width 175 height 20
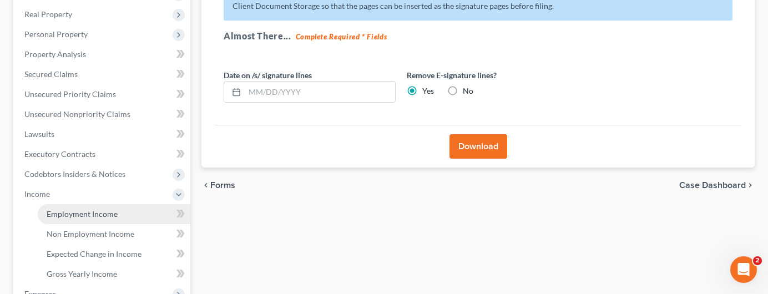
click at [102, 209] on span "Employment Income" at bounding box center [82, 213] width 71 height 9
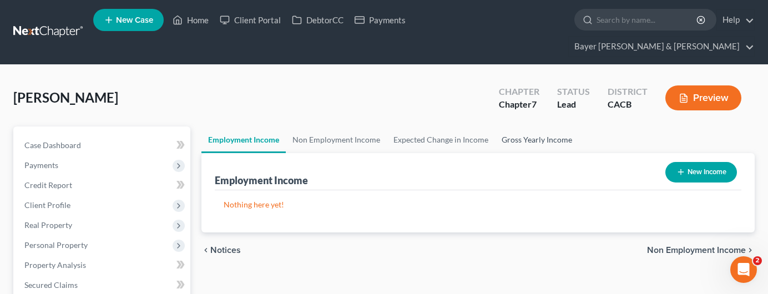
drag, startPoint x: 522, startPoint y: 124, endPoint x: 517, endPoint y: 129, distance: 7.8
click at [523, 127] on link "Gross Yearly Income" at bounding box center [537, 140] width 84 height 27
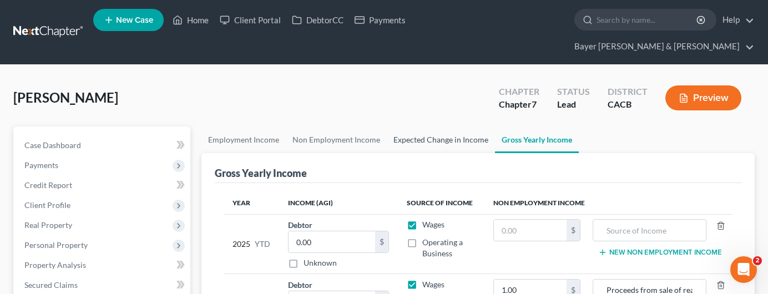
click at [442, 127] on link "Expected Change in Income" at bounding box center [441, 140] width 108 height 27
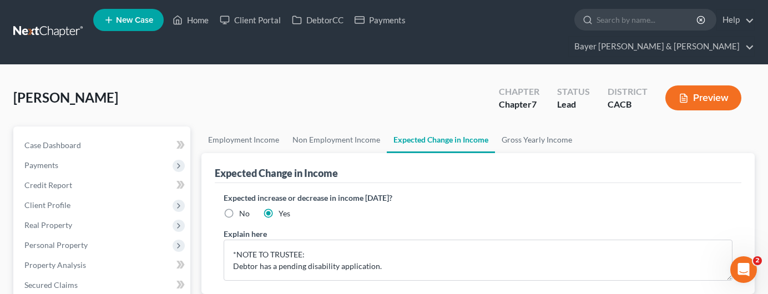
click at [239, 208] on label "No" at bounding box center [244, 213] width 11 height 11
click at [244, 208] on input "No" at bounding box center [247, 211] width 7 height 7
radio input "true"
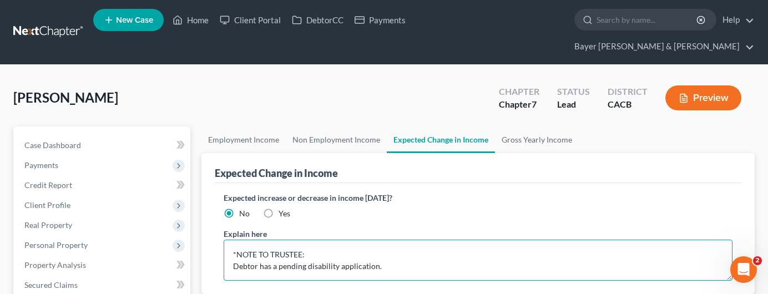
drag, startPoint x: 233, startPoint y: 234, endPoint x: 410, endPoint y: 254, distance: 177.6
click at [410, 254] on textarea "*NOTE TO TRUSTEE: Debtor has a pending disability application." at bounding box center [478, 260] width 509 height 41
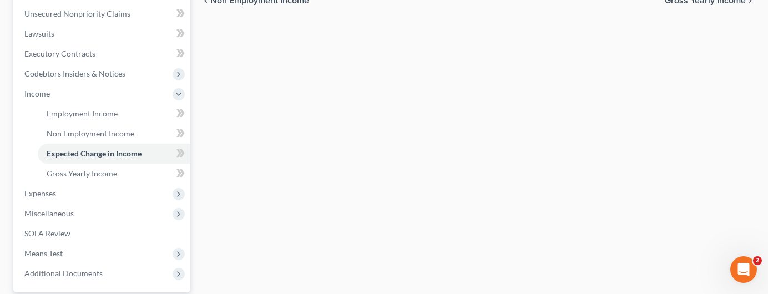
scroll to position [388, 0]
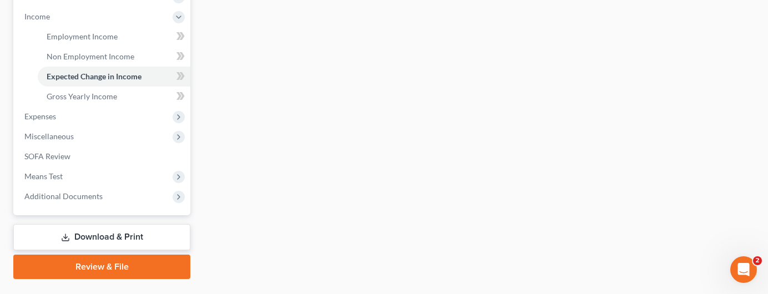
click at [134, 224] on link "Download & Print" at bounding box center [101, 237] width 177 height 26
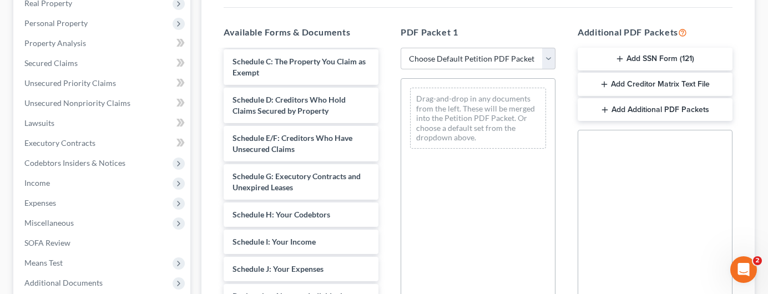
scroll to position [222, 0]
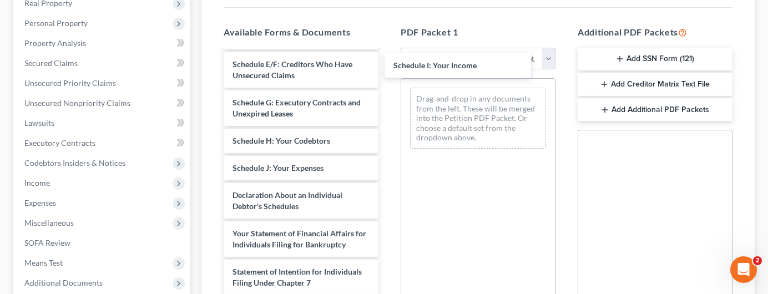
drag, startPoint x: 320, startPoint y: 161, endPoint x: 470, endPoint y: 69, distance: 176.2
click at [387, 65] on div "Schedule I: Your Income [PERSON_NAME] Sch D (draft)-pdf [PERSON_NAME] Sch F (dr…" at bounding box center [301, 147] width 173 height 636
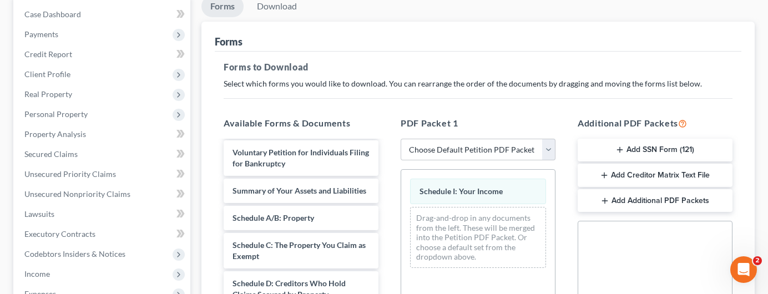
scroll to position [111, 0]
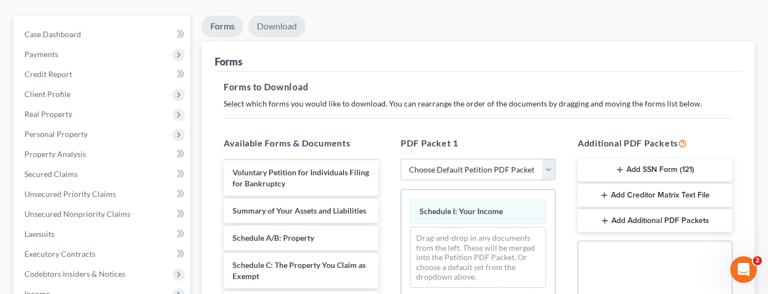
click at [280, 16] on link "Download" at bounding box center [277, 27] width 58 height 22
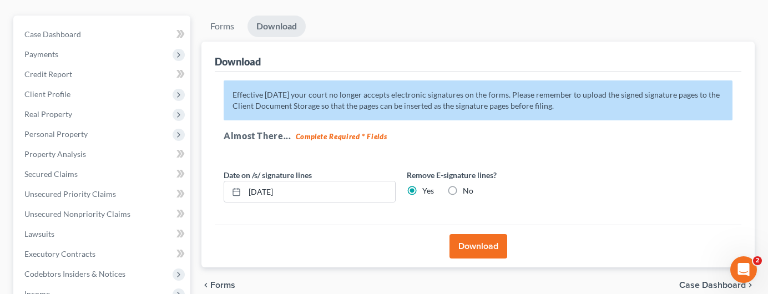
click at [470, 234] on button "Download" at bounding box center [479, 246] width 58 height 24
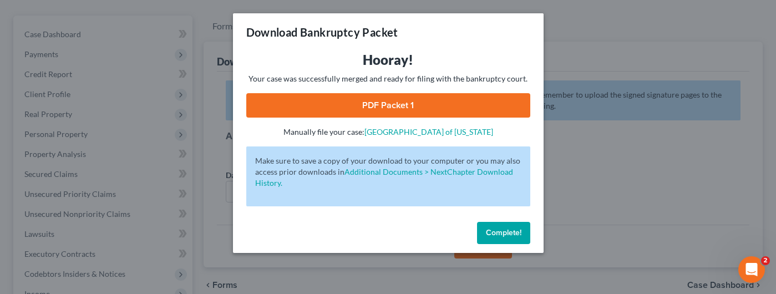
click at [420, 102] on link "PDF Packet 1" at bounding box center [388, 105] width 284 height 24
click at [502, 230] on span "Complete!" at bounding box center [504, 232] width 36 height 9
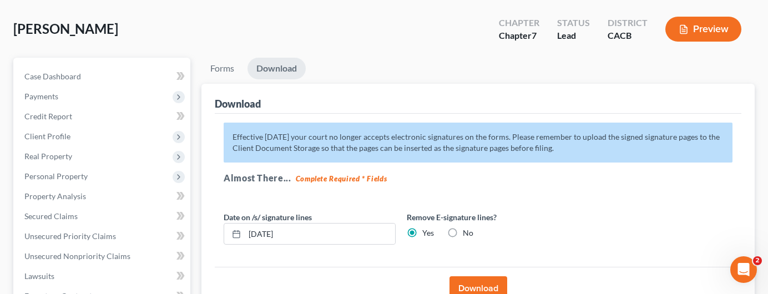
scroll to position [0, 0]
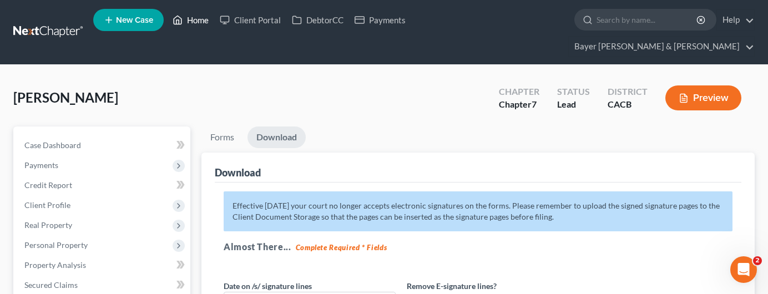
click at [200, 19] on link "Home" at bounding box center [190, 20] width 47 height 20
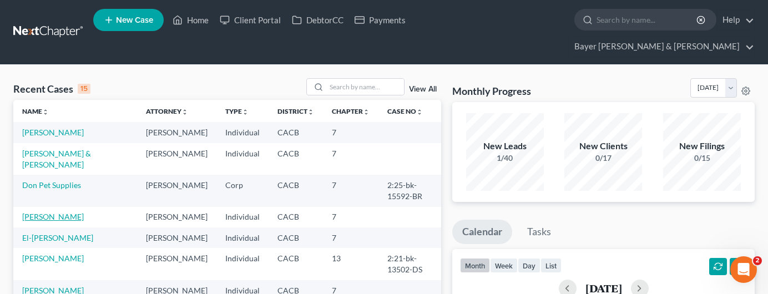
click at [64, 212] on link "[PERSON_NAME]" at bounding box center [53, 216] width 62 height 9
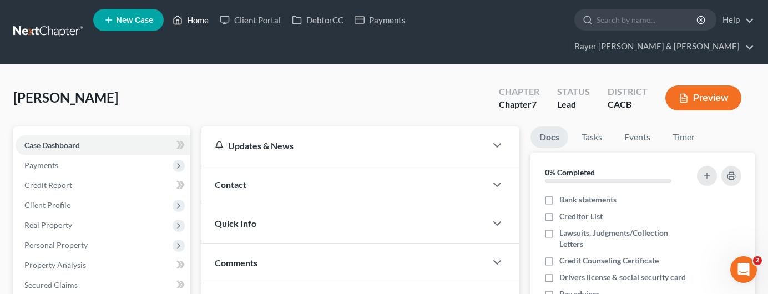
click at [198, 23] on link "Home" at bounding box center [190, 20] width 47 height 20
